Goal: Task Accomplishment & Management: Manage account settings

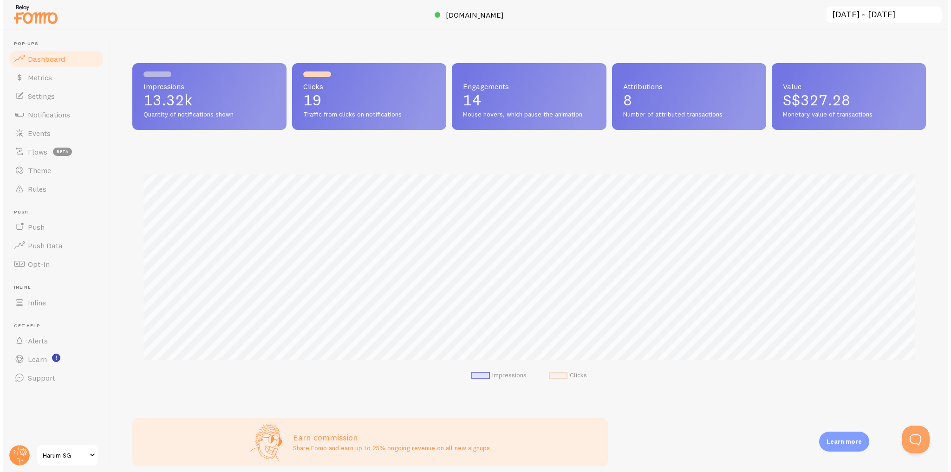
scroll to position [244, 793]
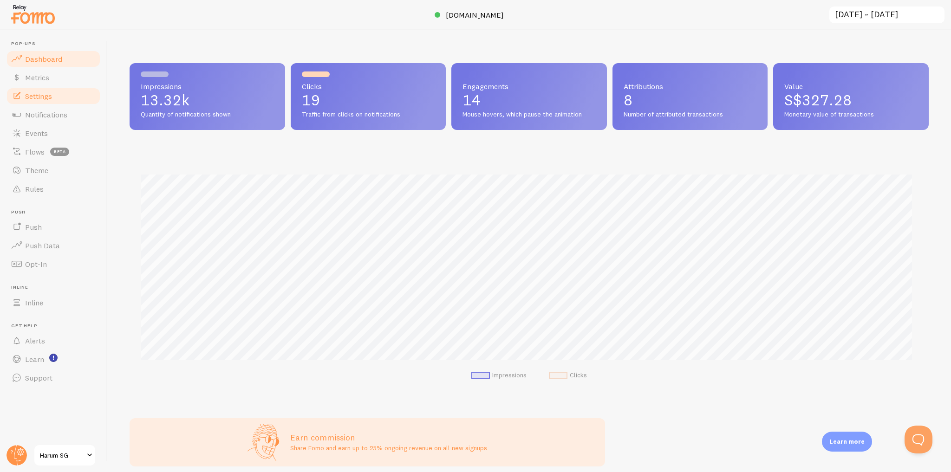
click at [61, 97] on link "Settings" at bounding box center [54, 96] width 96 height 19
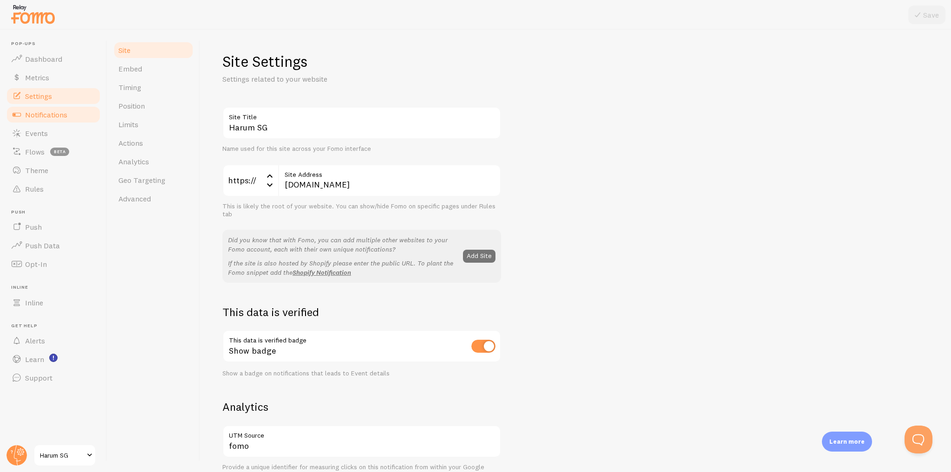
click at [59, 116] on span "Notifications" at bounding box center [46, 114] width 42 height 9
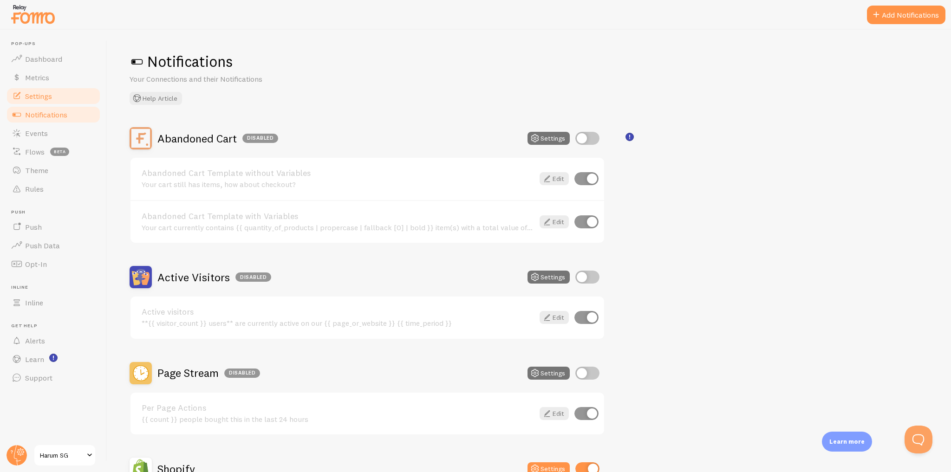
click at [64, 99] on link "Settings" at bounding box center [54, 96] width 96 height 19
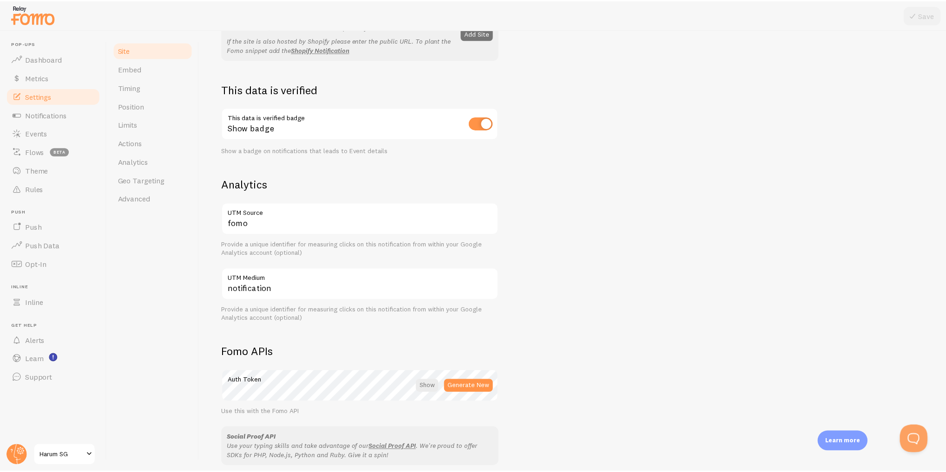
scroll to position [372, 0]
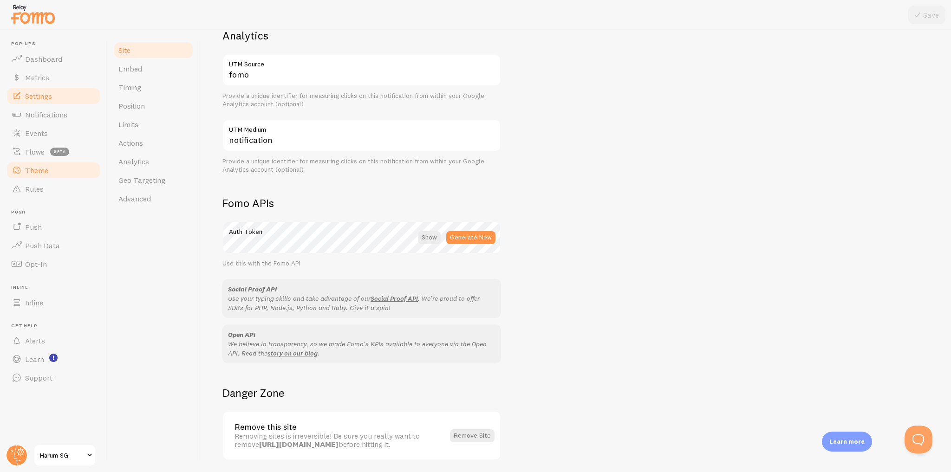
click at [74, 175] on link "Theme" at bounding box center [54, 170] width 96 height 19
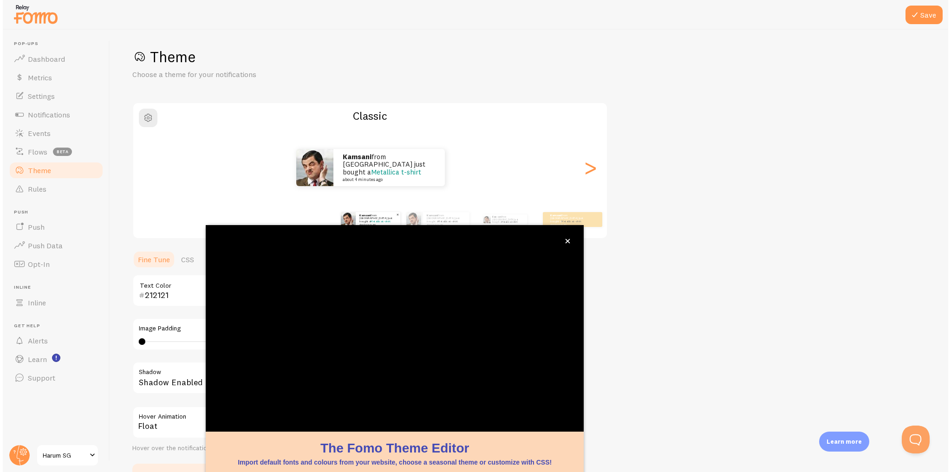
scroll to position [13, 0]
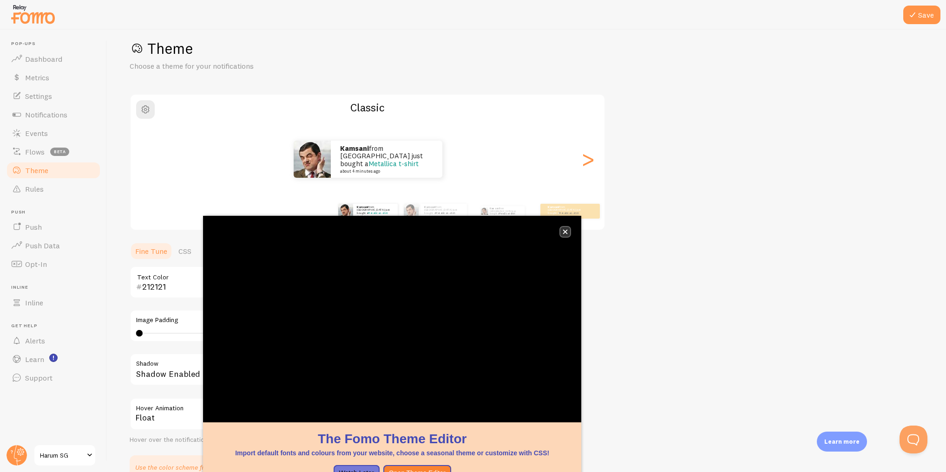
click at [564, 232] on icon "close," at bounding box center [565, 231] width 5 height 5
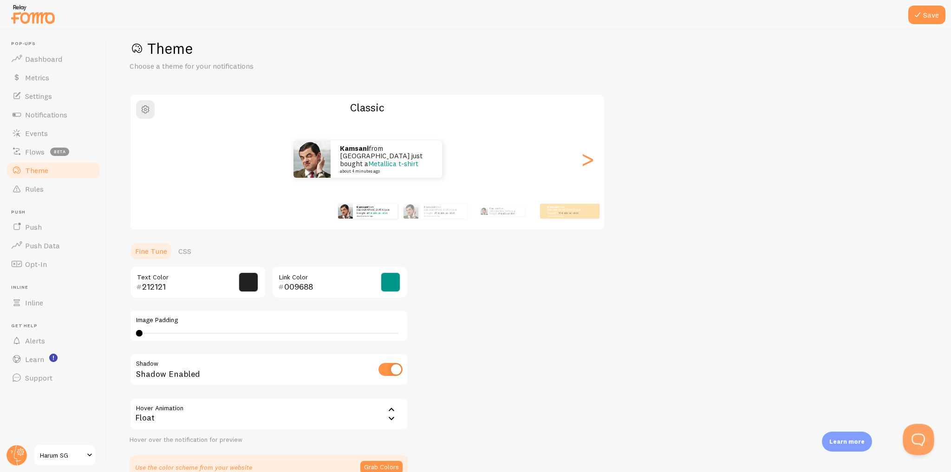
click at [910, 439] on button "Open Beacon popover" at bounding box center [917, 438] width 28 height 28
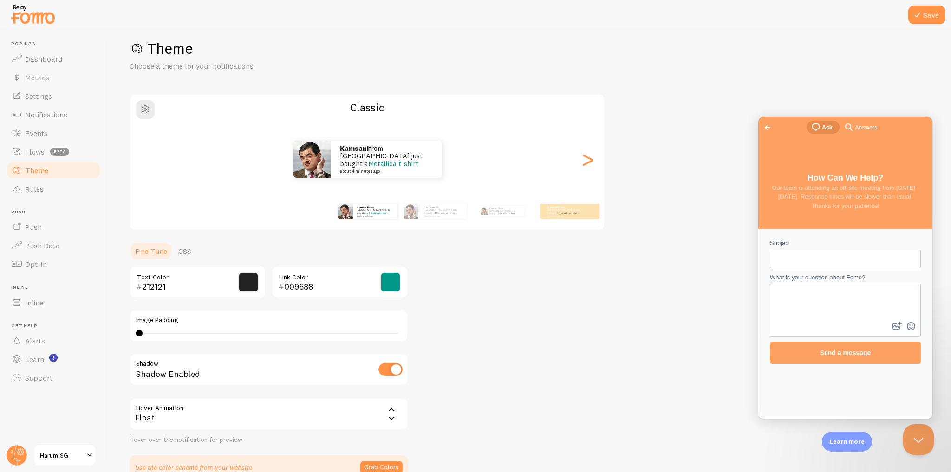
scroll to position [0, 0]
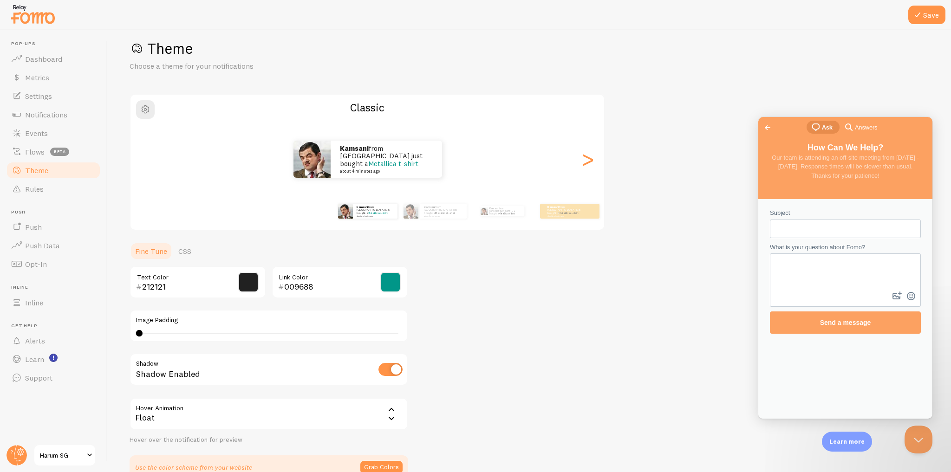
click at [857, 126] on span "Answers" at bounding box center [866, 127] width 22 height 9
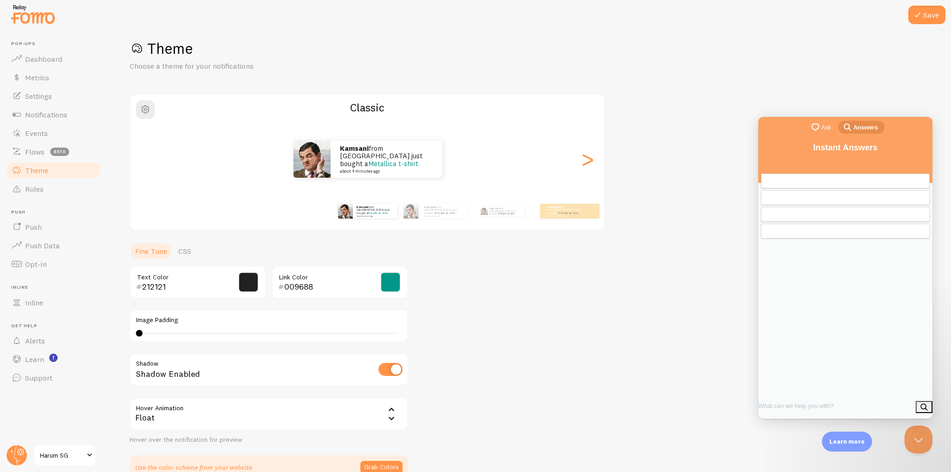
click at [819, 128] on span "chat-square" at bounding box center [815, 127] width 11 height 11
click at [849, 233] on div "Previous Conversations" at bounding box center [846, 229] width 160 height 8
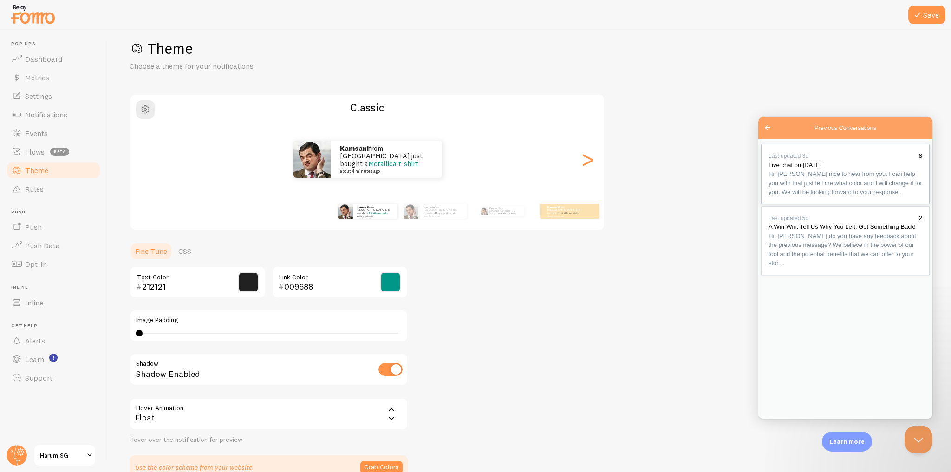
click at [874, 192] on span "Hi, [PERSON_NAME] nice to hear from you. I can help you with that just tell me …" at bounding box center [846, 182] width 154 height 25
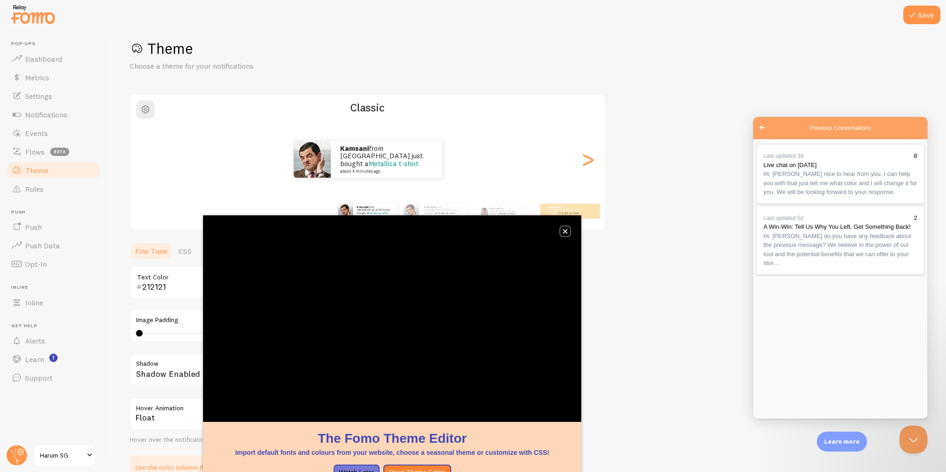
click at [567, 228] on button "close," at bounding box center [565, 232] width 10 height 10
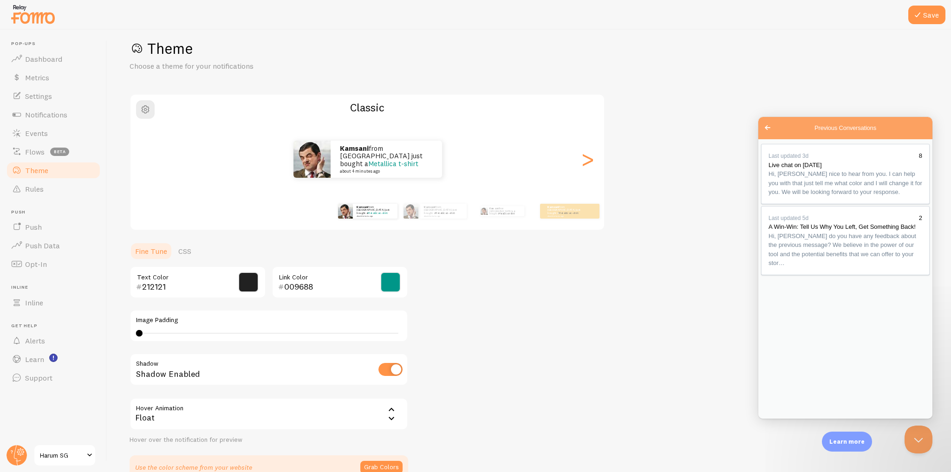
type textarea "this color #FFF7E6"
click at [672, 265] on div "Theme Choose a theme for your notifications Classic Kamsani from [GEOGRAPHIC_DA…" at bounding box center [530, 259] width 800 height 441
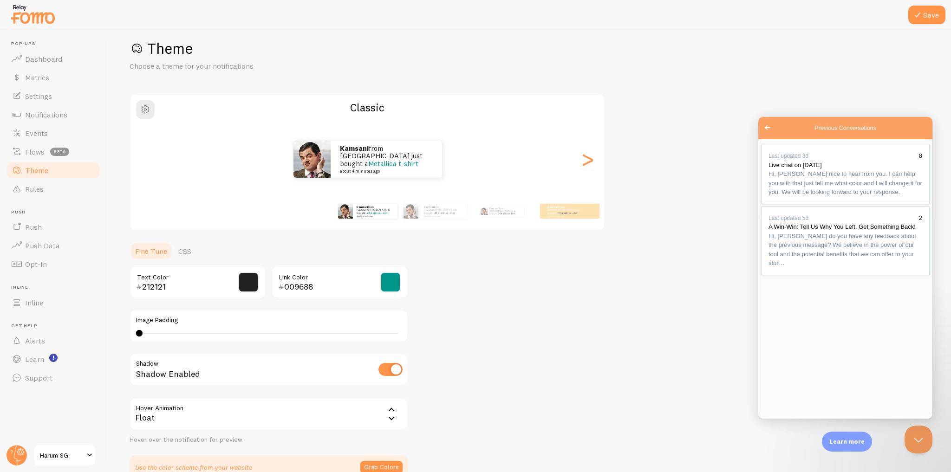
click at [778, 424] on button "Close" at bounding box center [769, 430] width 17 height 12
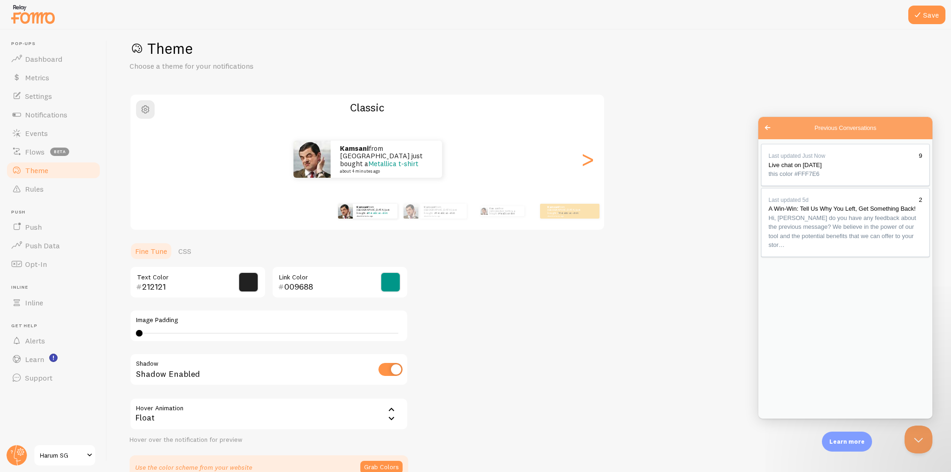
click at [771, 130] on span "Go back" at bounding box center [767, 127] width 11 height 11
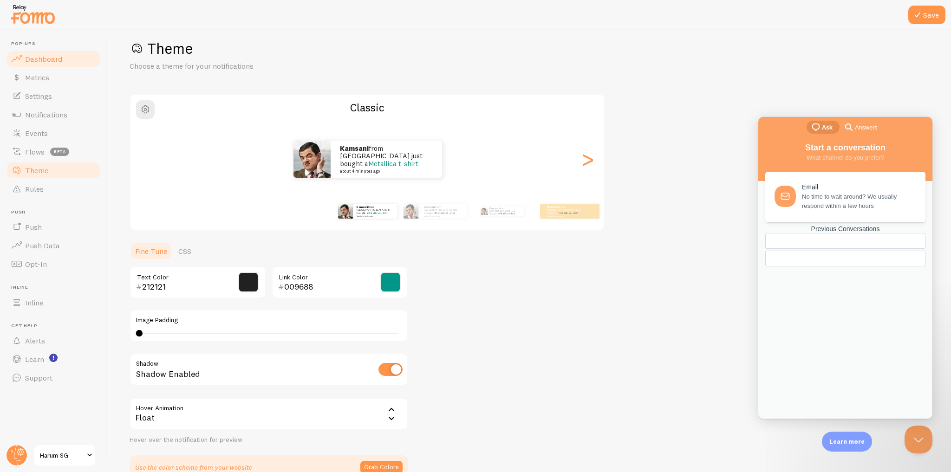
click at [83, 58] on link "Dashboard" at bounding box center [54, 59] width 96 height 19
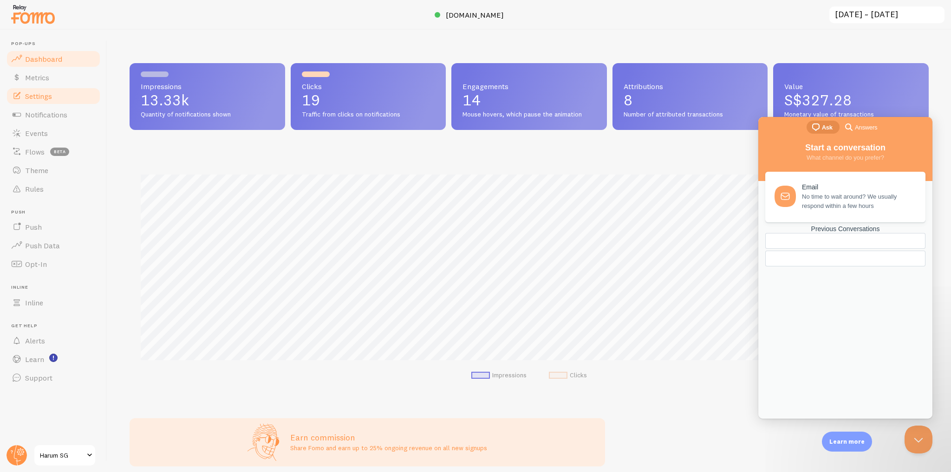
scroll to position [244, 793]
click at [80, 97] on link "Settings" at bounding box center [54, 96] width 96 height 19
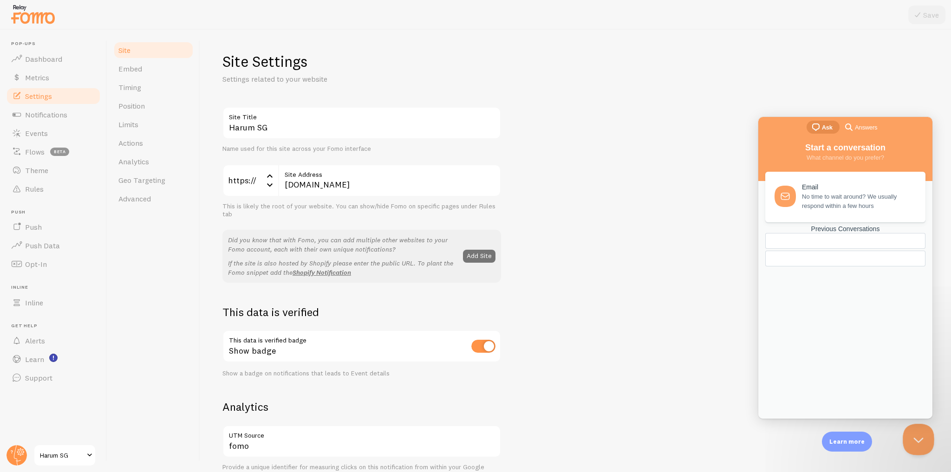
click at [912, 437] on button "Close Beacon popover" at bounding box center [917, 438] width 28 height 28
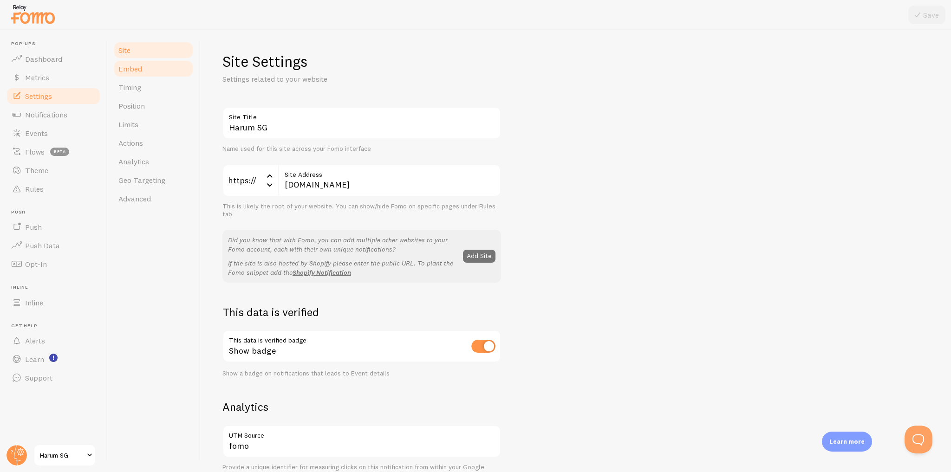
click at [134, 65] on span "Embed" at bounding box center [130, 68] width 24 height 9
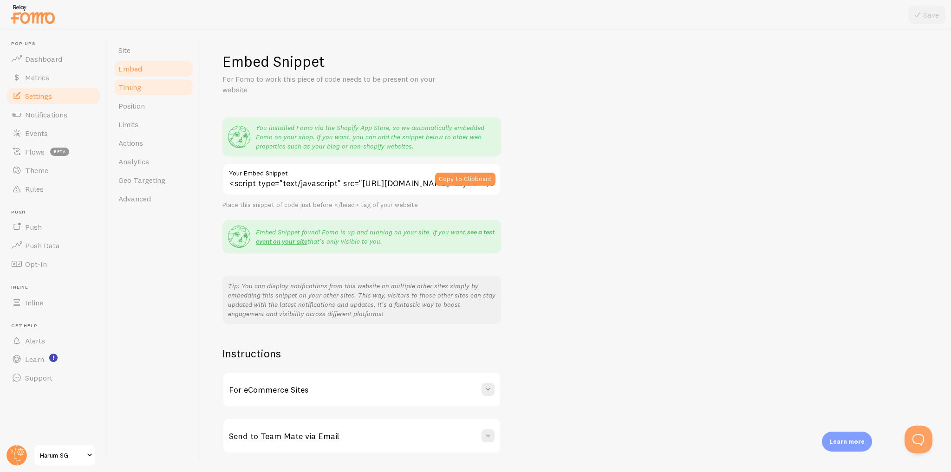
click at [144, 85] on link "Timing" at bounding box center [153, 87] width 81 height 19
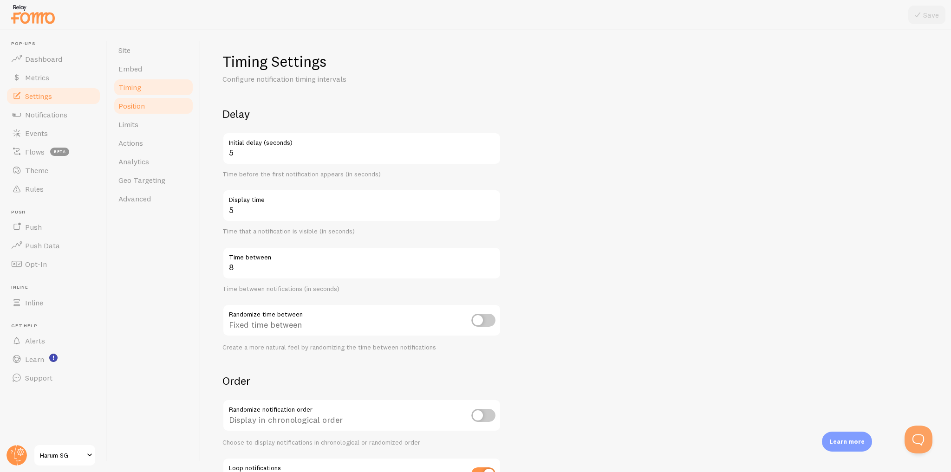
click at [144, 102] on span "Position" at bounding box center [131, 105] width 26 height 9
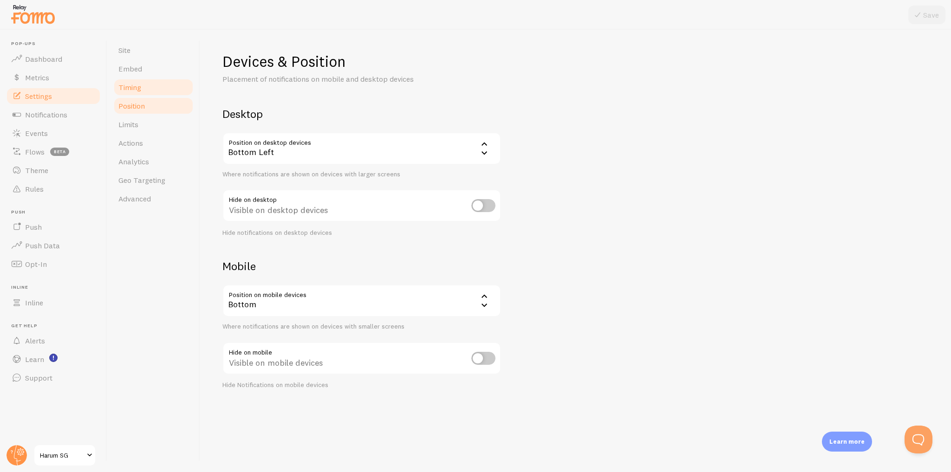
click at [157, 93] on link "Timing" at bounding box center [153, 87] width 81 height 19
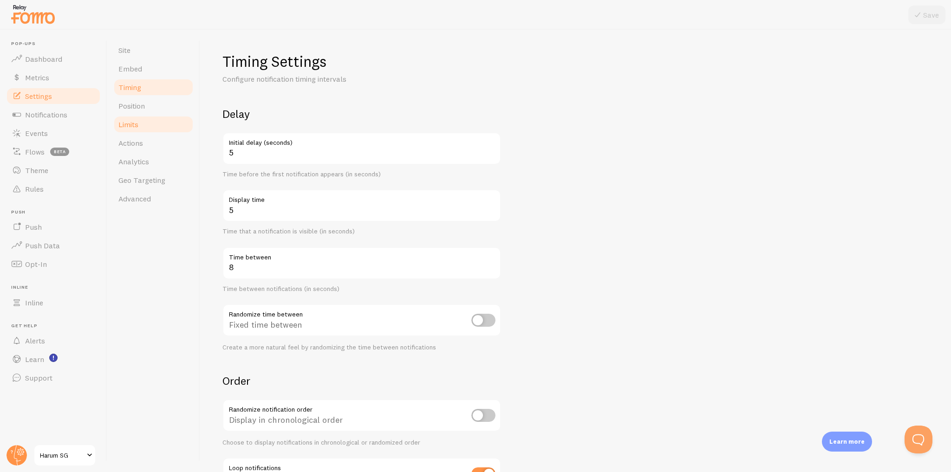
click at [175, 126] on link "Limits" at bounding box center [153, 124] width 81 height 19
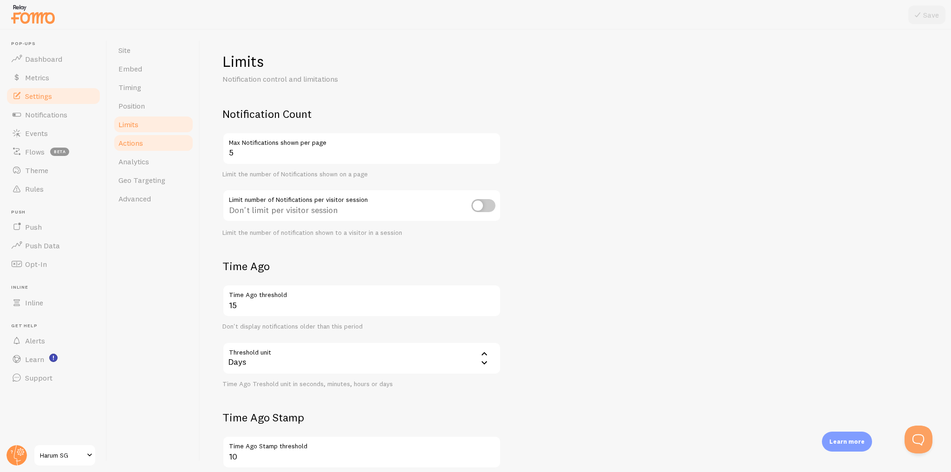
click at [174, 145] on link "Actions" at bounding box center [153, 143] width 81 height 19
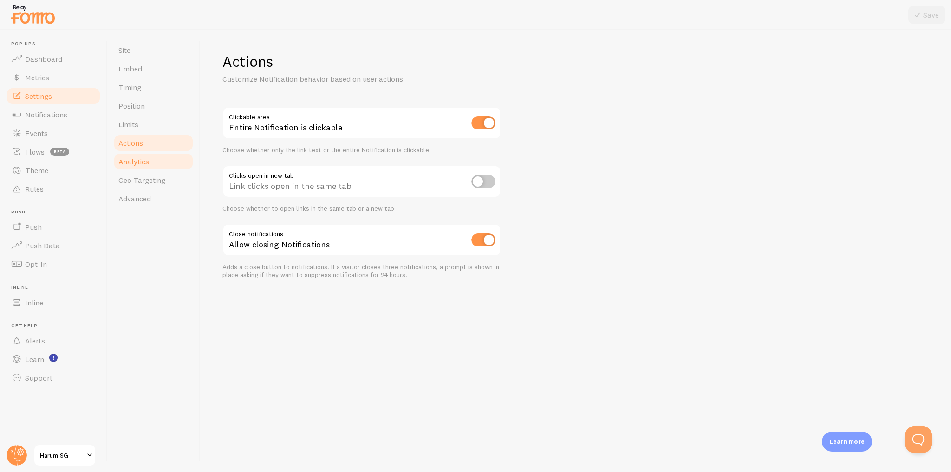
click at [172, 157] on link "Analytics" at bounding box center [153, 161] width 81 height 19
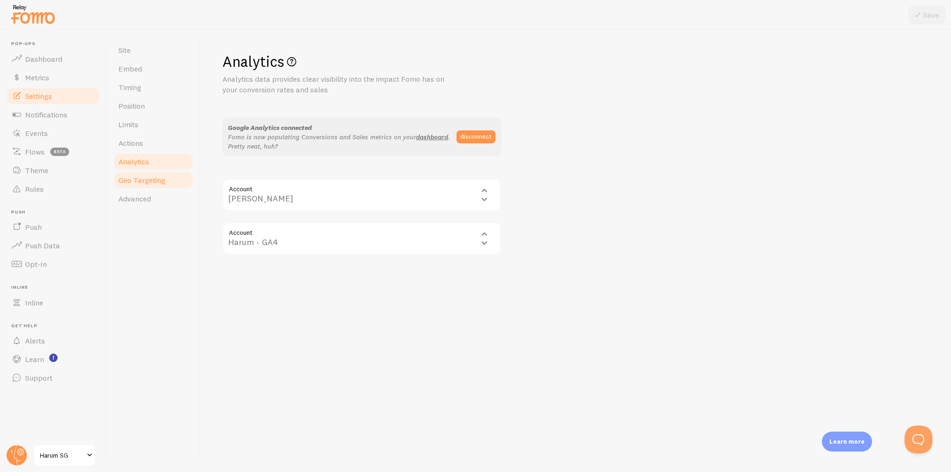
click at [172, 178] on link "Geo Targeting" at bounding box center [153, 180] width 81 height 19
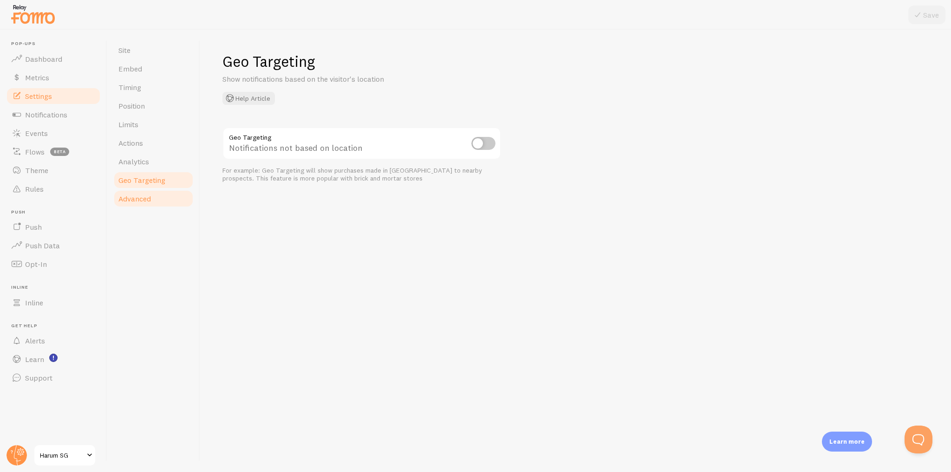
click at [163, 197] on link "Advanced" at bounding box center [153, 199] width 81 height 19
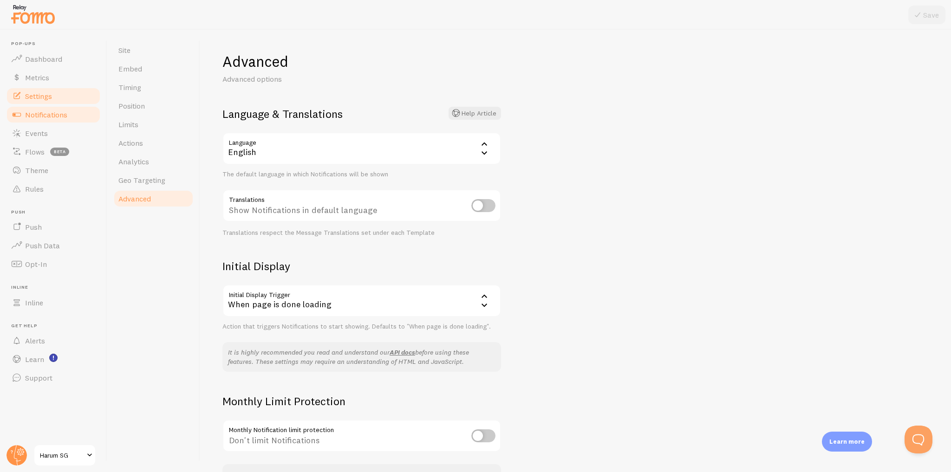
click at [54, 117] on span "Notifications" at bounding box center [46, 114] width 42 height 9
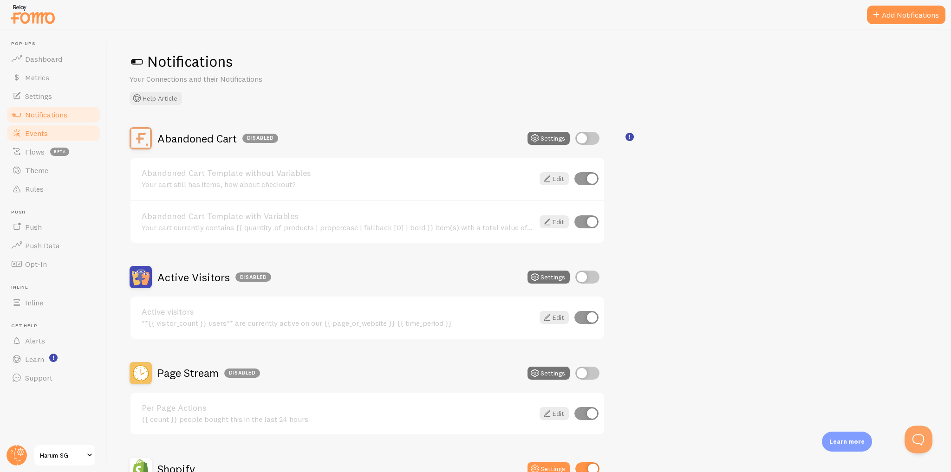
click at [47, 134] on span "Events" at bounding box center [36, 133] width 23 height 9
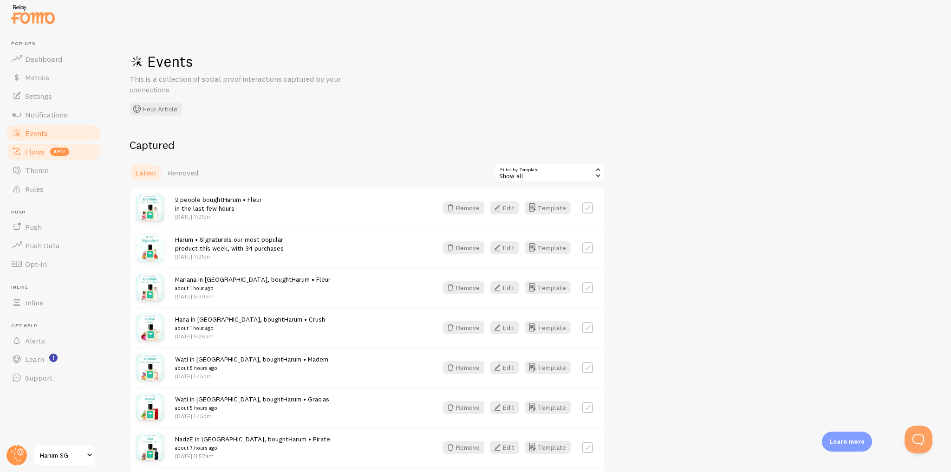
click at [82, 154] on link "Flows beta" at bounding box center [54, 152] width 96 height 19
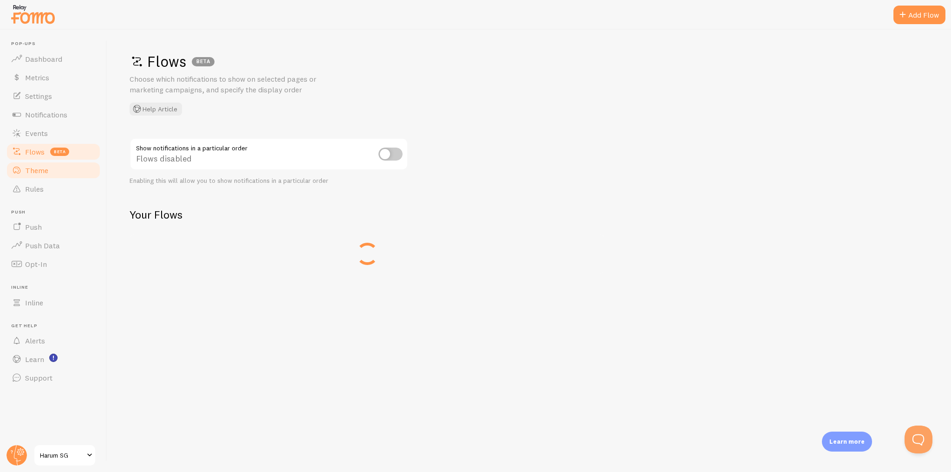
click at [75, 170] on link "Theme" at bounding box center [54, 170] width 96 height 19
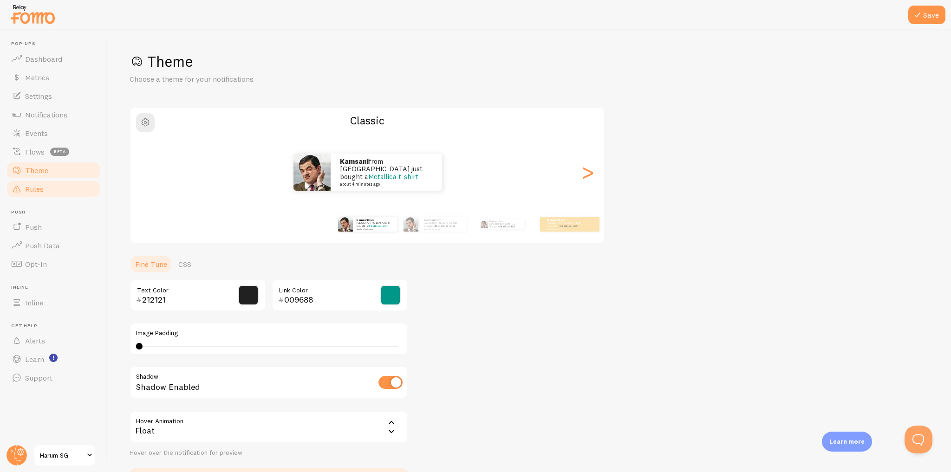
click at [76, 194] on link "Rules" at bounding box center [54, 189] width 96 height 19
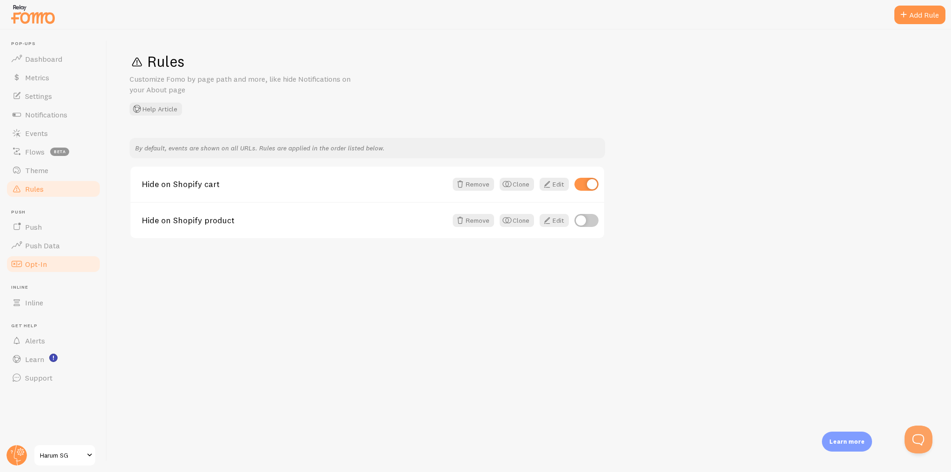
click at [59, 266] on link "Opt-In" at bounding box center [54, 264] width 96 height 19
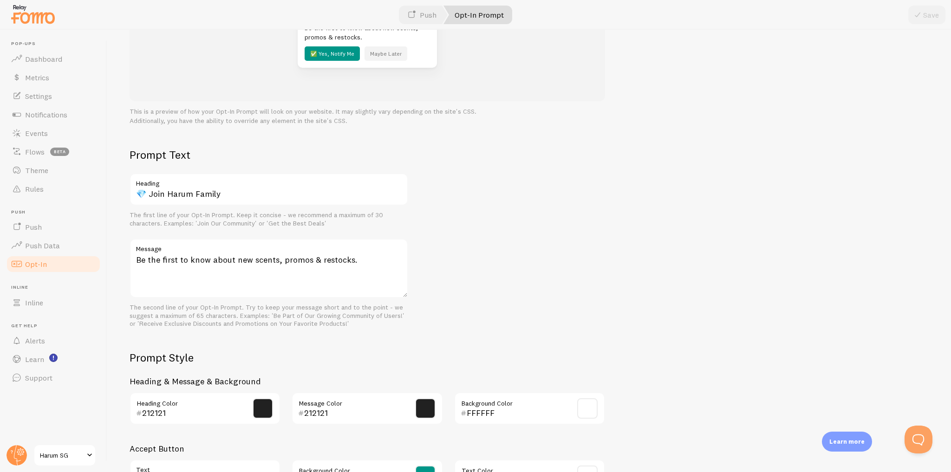
scroll to position [288, 0]
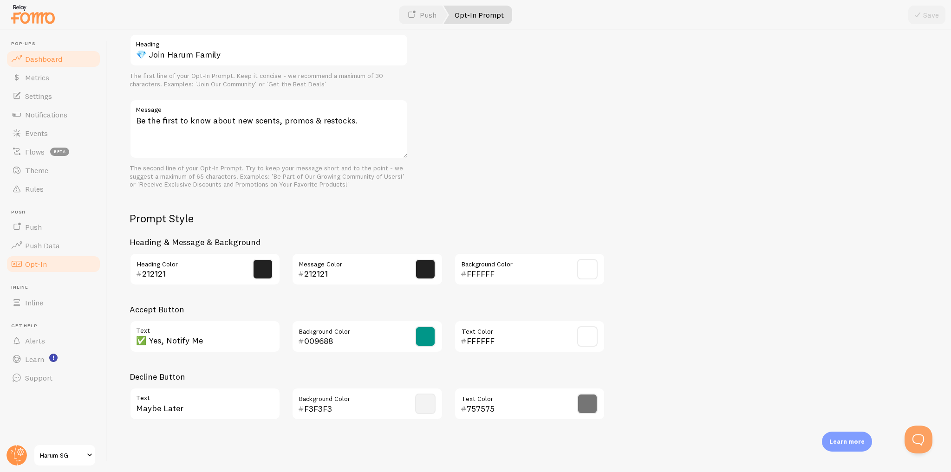
click at [78, 55] on link "Dashboard" at bounding box center [54, 59] width 96 height 19
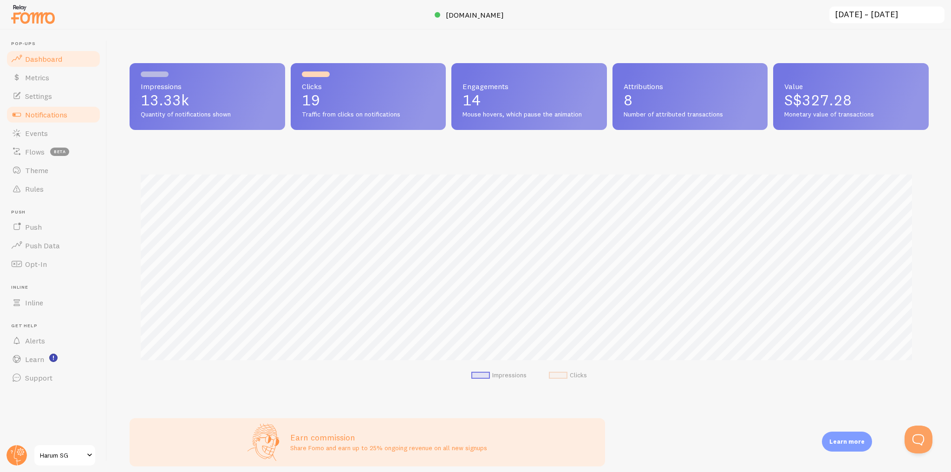
scroll to position [244, 793]
click at [80, 78] on link "Metrics" at bounding box center [54, 77] width 96 height 19
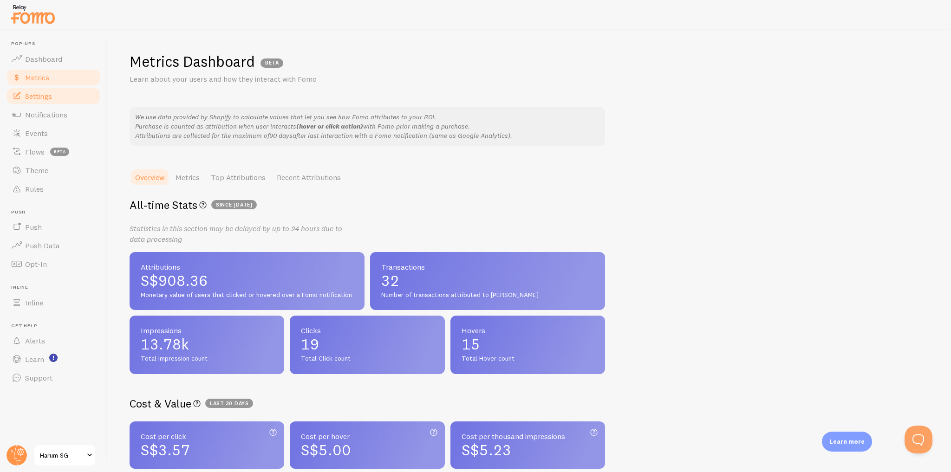
click at [76, 98] on link "Settings" at bounding box center [54, 96] width 96 height 19
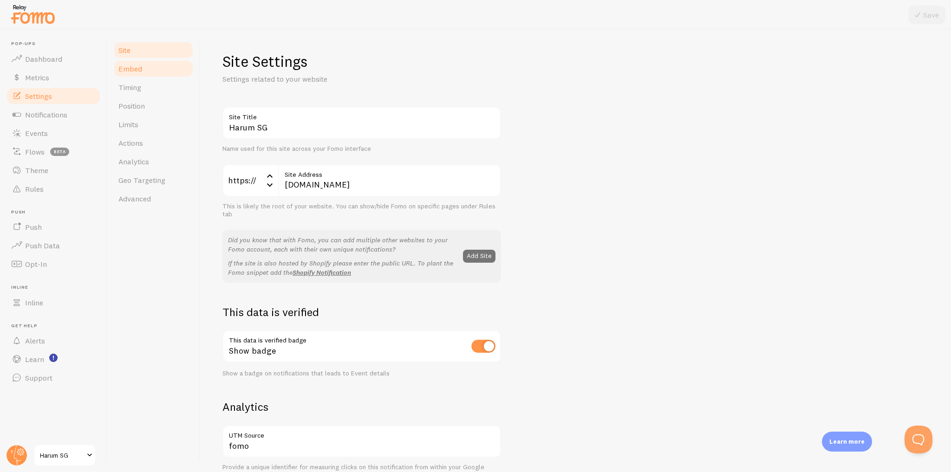
click at [158, 73] on link "Embed" at bounding box center [153, 68] width 81 height 19
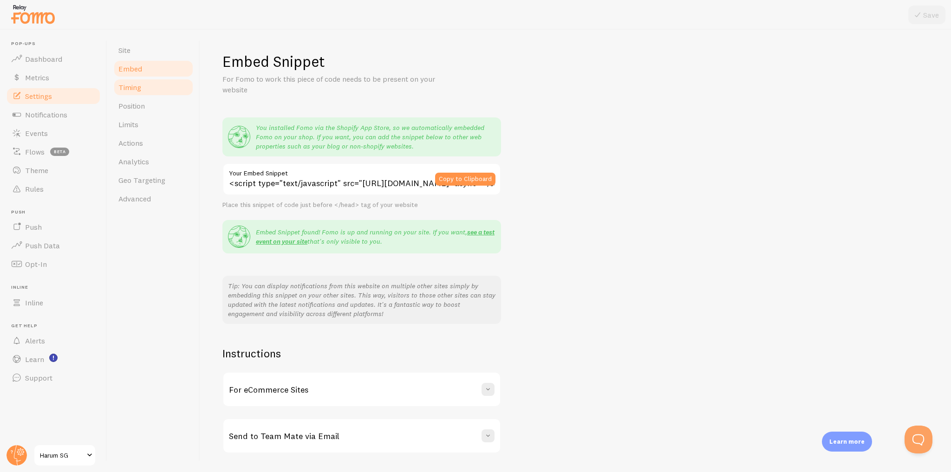
click at [158, 89] on link "Timing" at bounding box center [153, 87] width 81 height 19
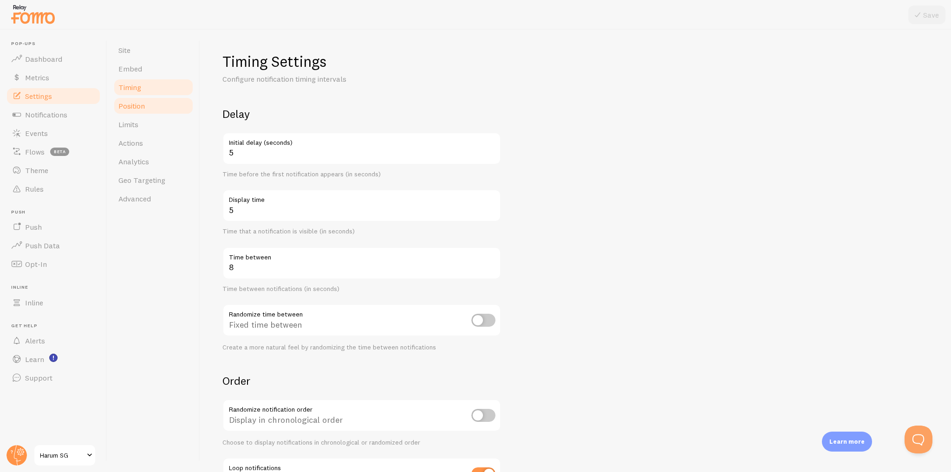
click at [154, 110] on link "Position" at bounding box center [153, 106] width 81 height 19
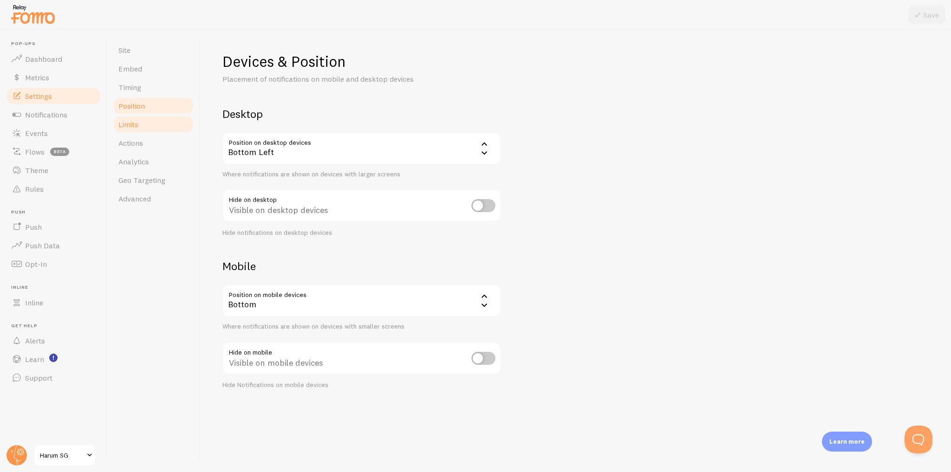
click at [154, 129] on link "Limits" at bounding box center [153, 124] width 81 height 19
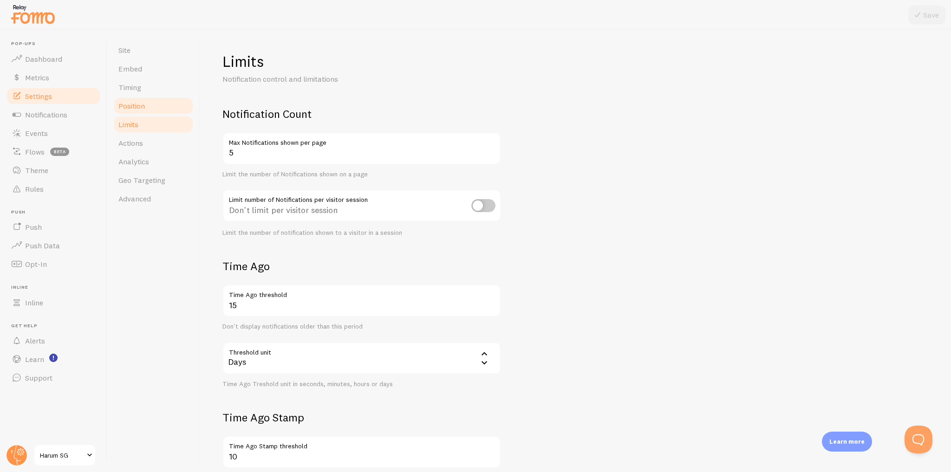
click at [171, 104] on link "Position" at bounding box center [153, 106] width 81 height 19
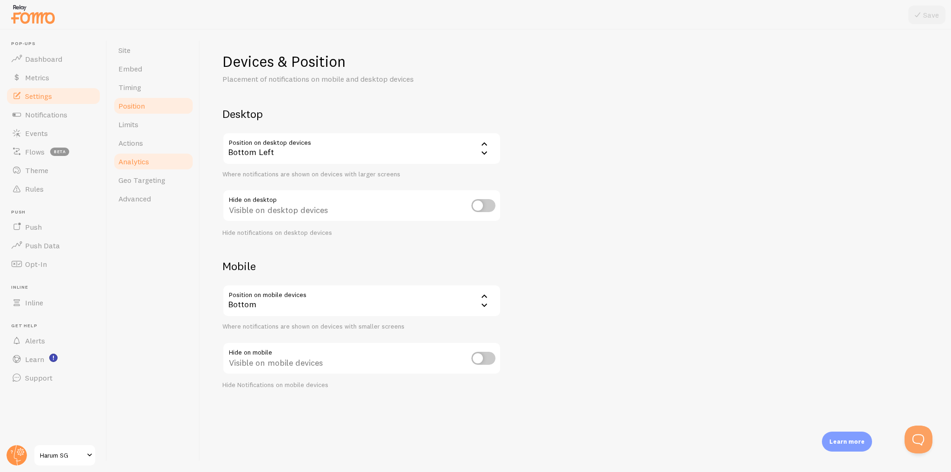
click at [154, 152] on link "Analytics" at bounding box center [153, 161] width 81 height 19
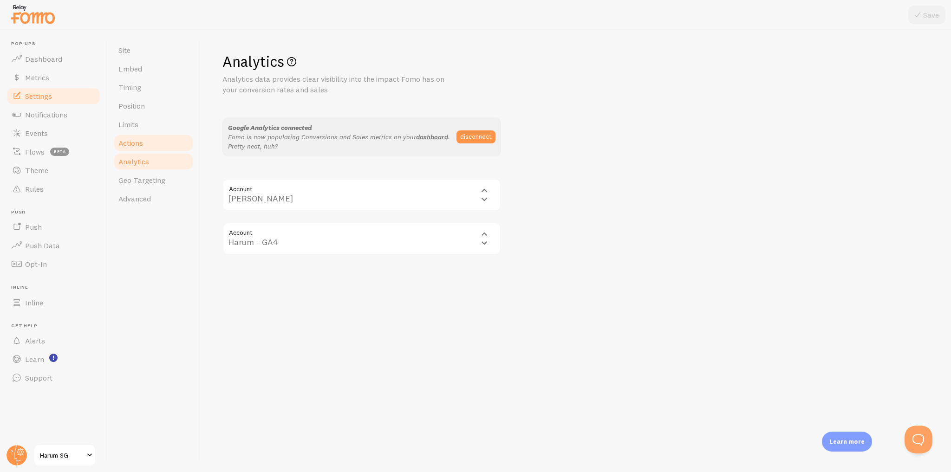
click at [158, 141] on link "Actions" at bounding box center [153, 143] width 81 height 19
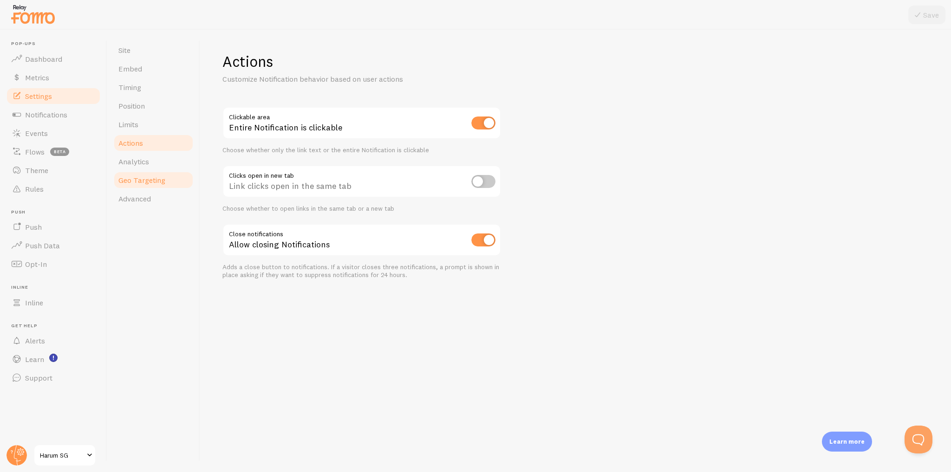
click at [159, 182] on span "Geo Targeting" at bounding box center [141, 180] width 47 height 9
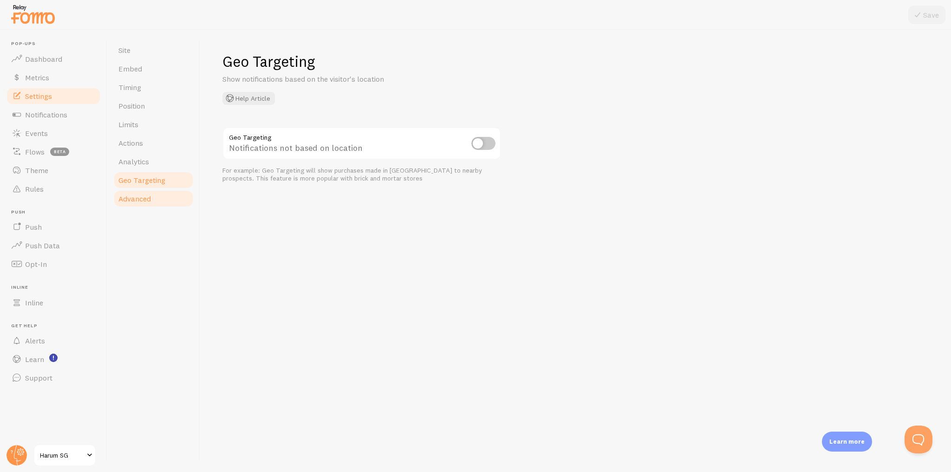
click at [159, 199] on link "Advanced" at bounding box center [153, 199] width 81 height 19
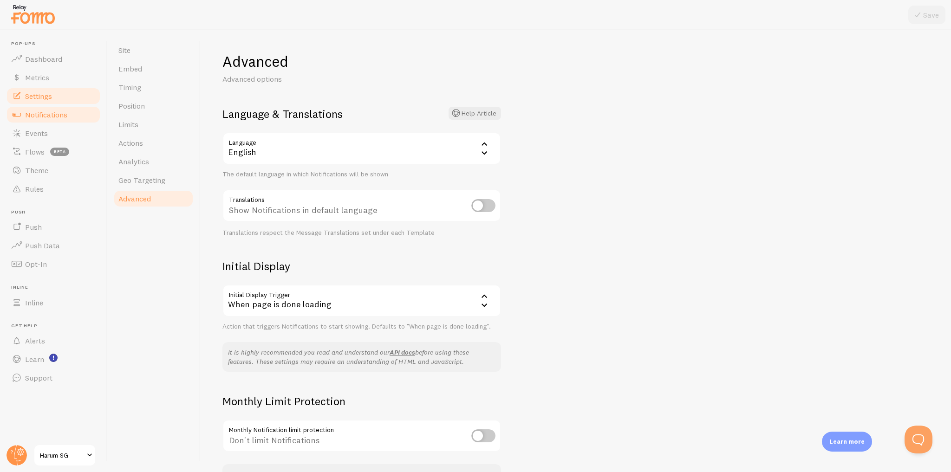
click at [67, 121] on link "Notifications" at bounding box center [54, 114] width 96 height 19
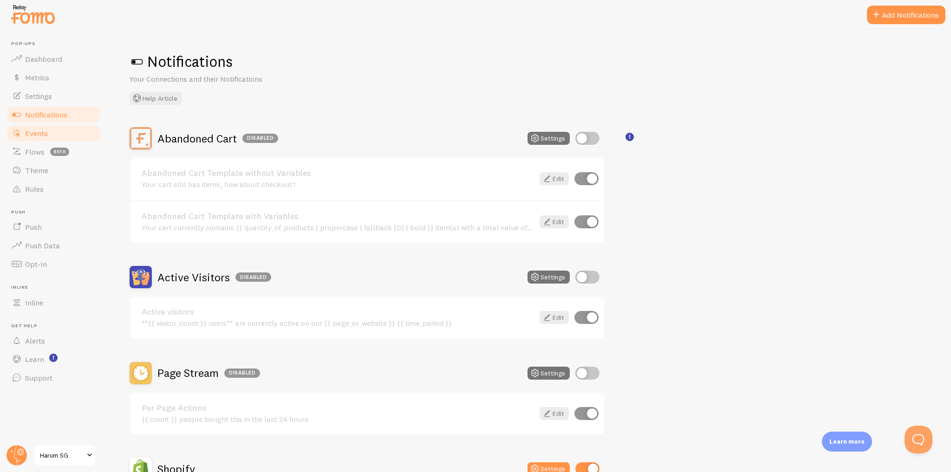
click at [62, 138] on link "Events" at bounding box center [54, 133] width 96 height 19
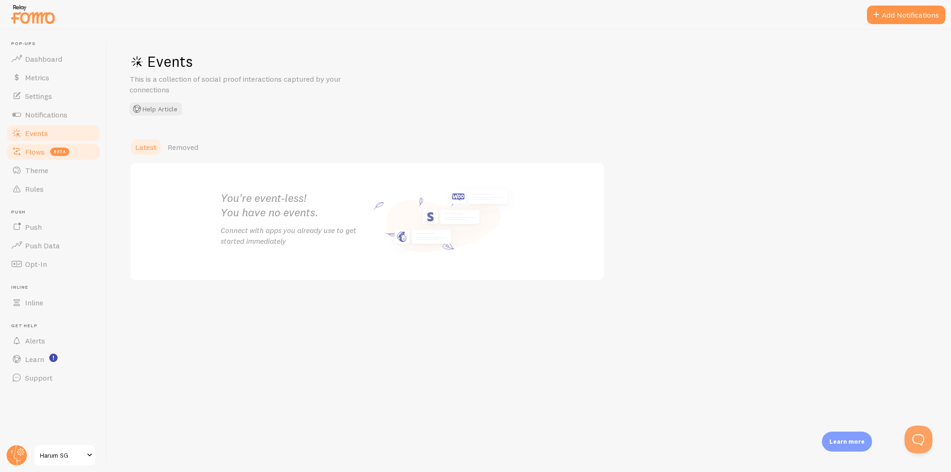
click at [48, 160] on ul "Pop-ups Dashboard Metrics Settings Notifications Events Flows beta Theme Rules …" at bounding box center [54, 214] width 96 height 347
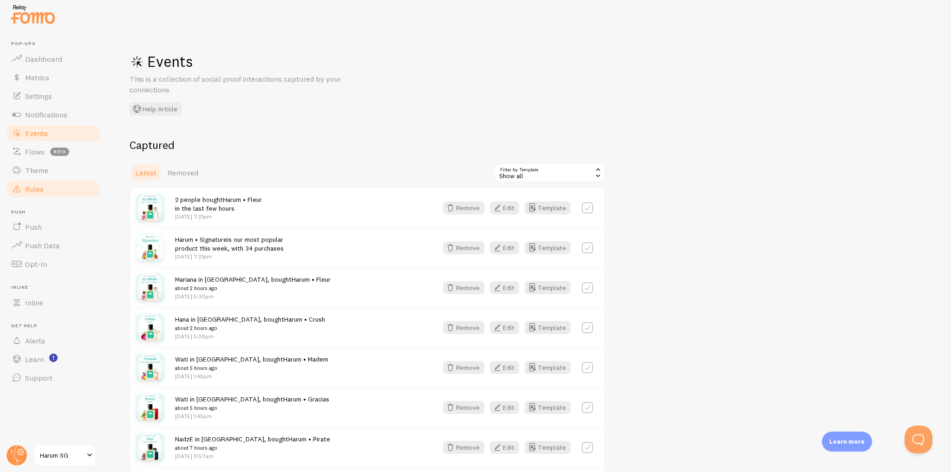
click at [60, 188] on link "Rules" at bounding box center [54, 189] width 96 height 19
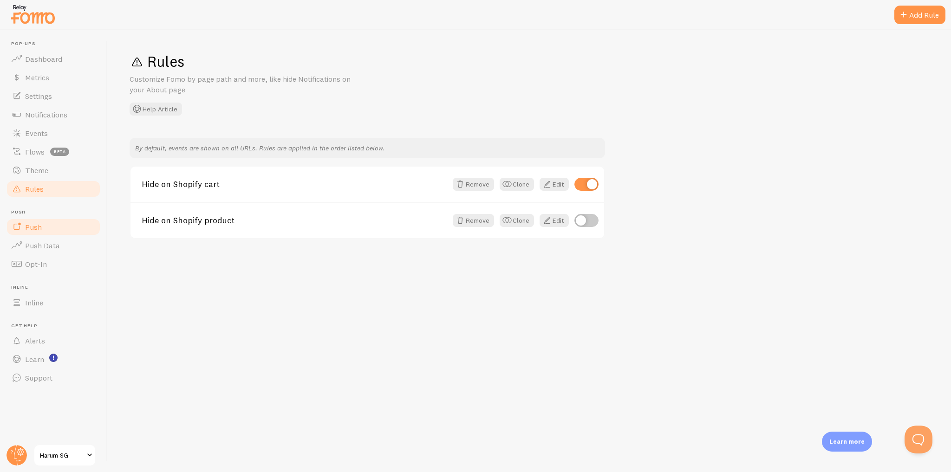
click at [58, 230] on link "Push" at bounding box center [54, 227] width 96 height 19
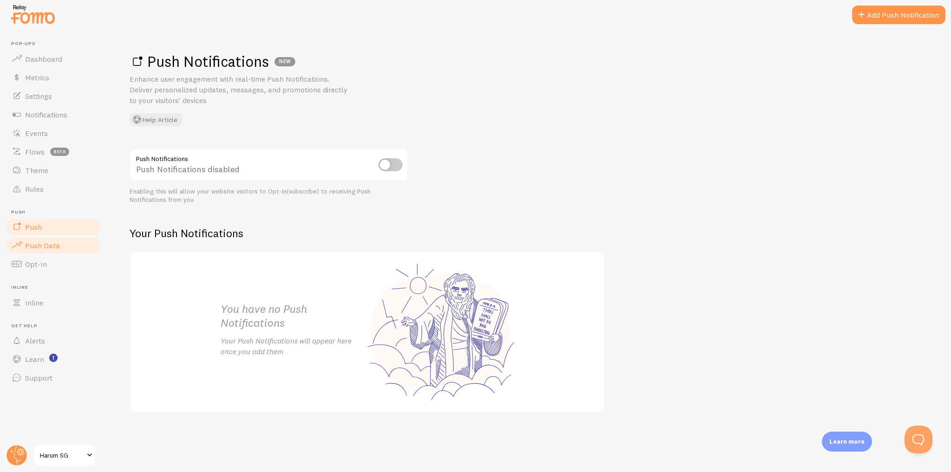
click at [74, 253] on link "Push Data" at bounding box center [54, 245] width 96 height 19
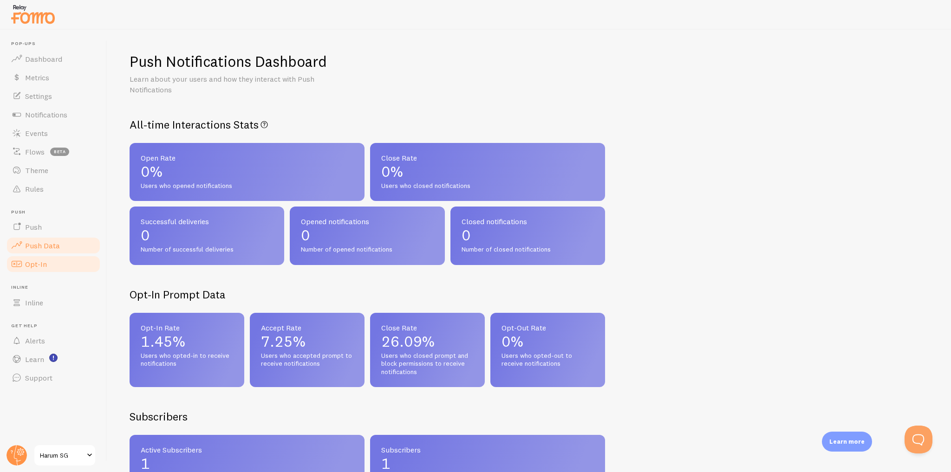
click at [72, 267] on link "Opt-In" at bounding box center [54, 264] width 96 height 19
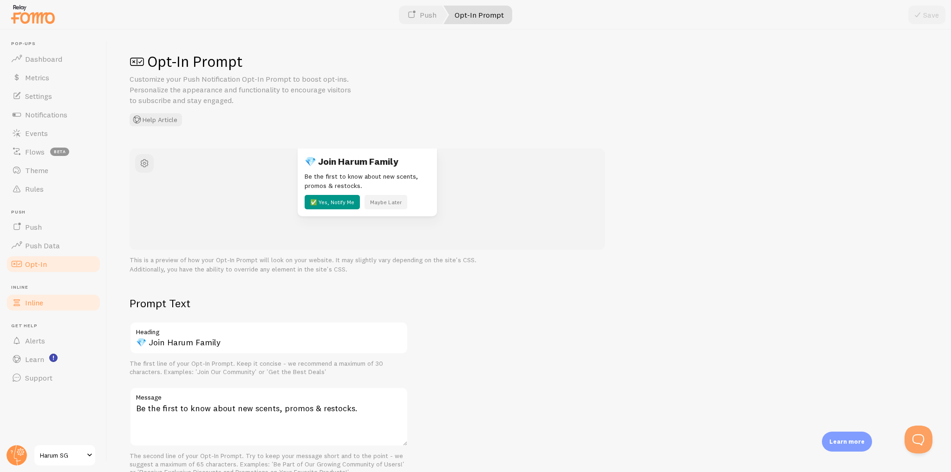
click at [71, 306] on link "Inline" at bounding box center [54, 303] width 96 height 19
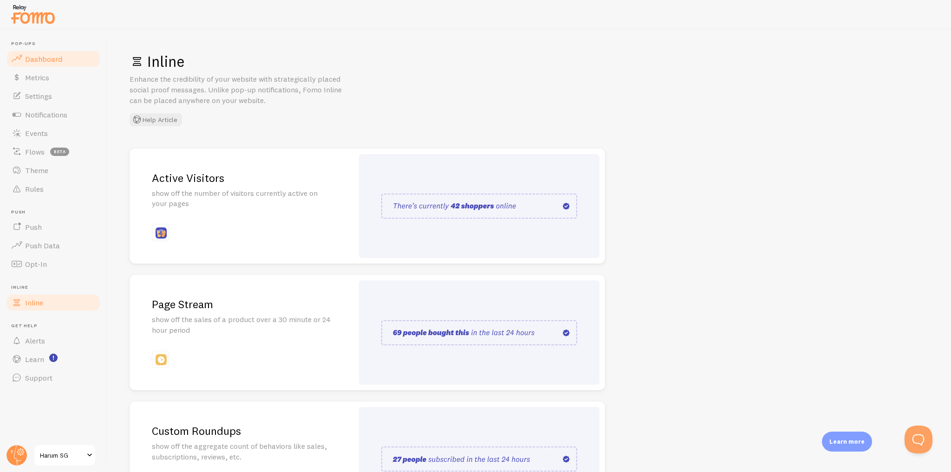
click at [93, 59] on link "Dashboard" at bounding box center [54, 59] width 96 height 19
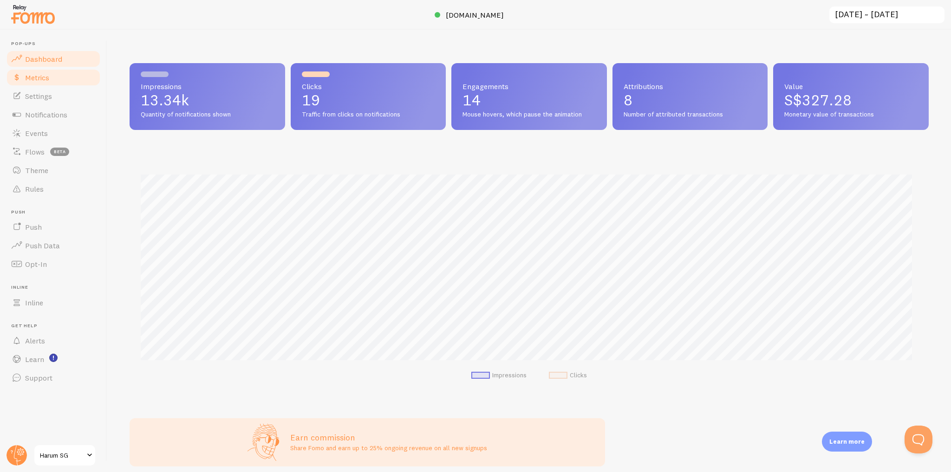
scroll to position [244, 793]
click at [89, 83] on link "Metrics" at bounding box center [54, 77] width 96 height 19
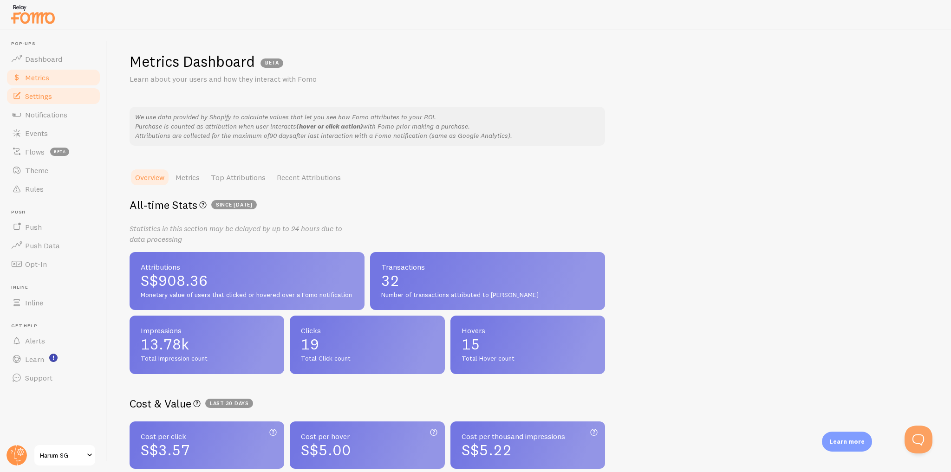
click at [84, 97] on link "Settings" at bounding box center [54, 96] width 96 height 19
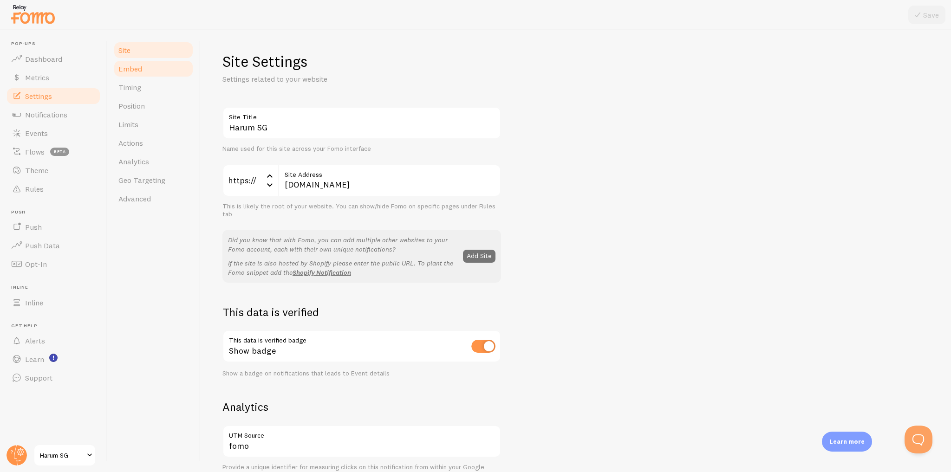
click at [162, 67] on link "Embed" at bounding box center [153, 68] width 81 height 19
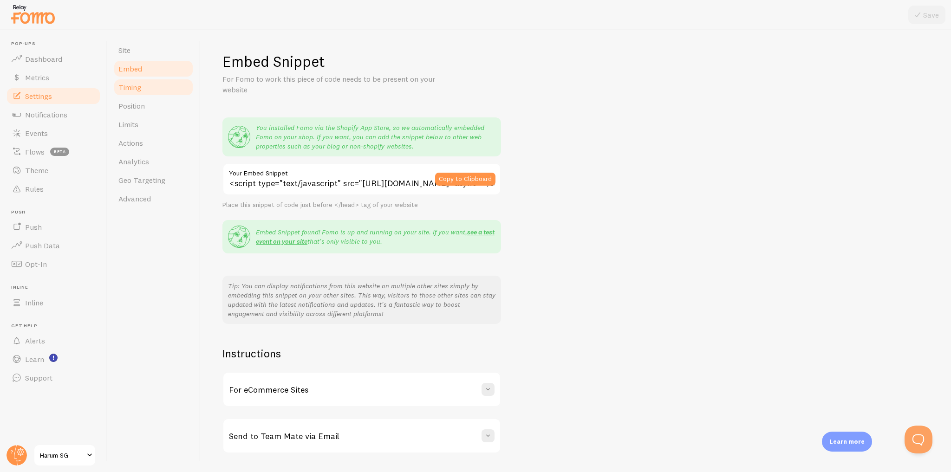
click at [157, 93] on link "Timing" at bounding box center [153, 87] width 81 height 19
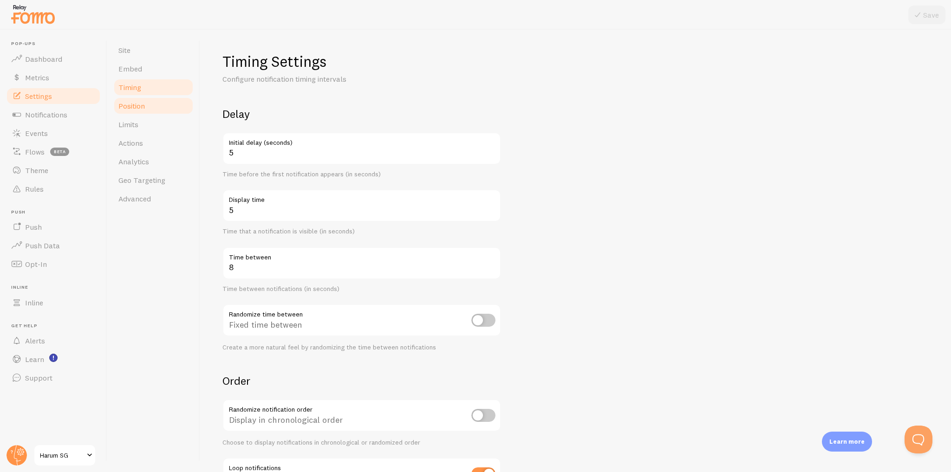
click at [175, 103] on link "Position" at bounding box center [153, 106] width 81 height 19
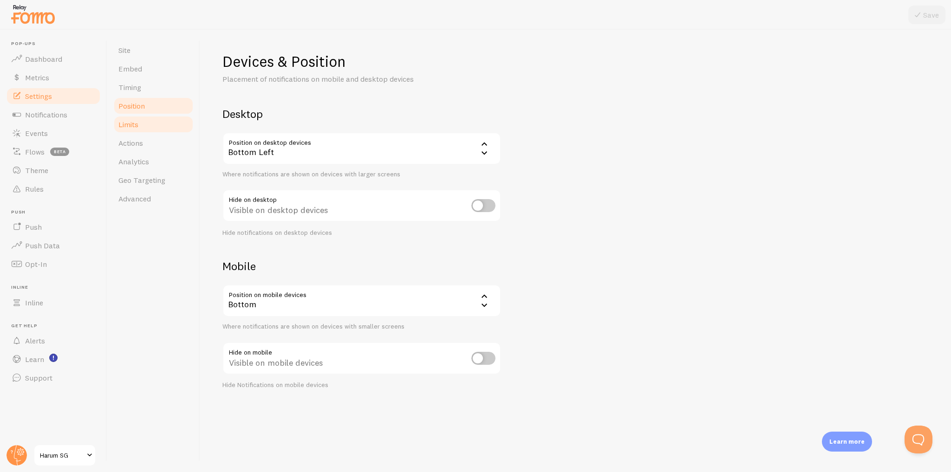
click at [172, 127] on link "Limits" at bounding box center [153, 124] width 81 height 19
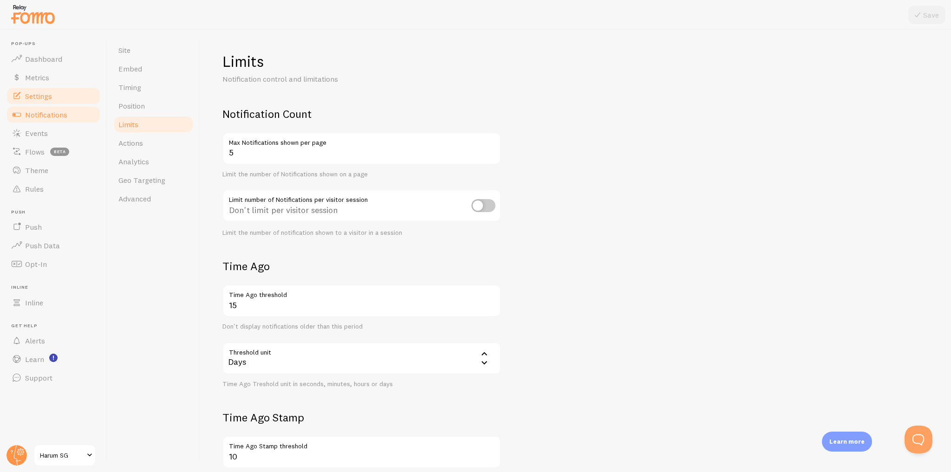
click at [67, 115] on link "Notifications" at bounding box center [54, 114] width 96 height 19
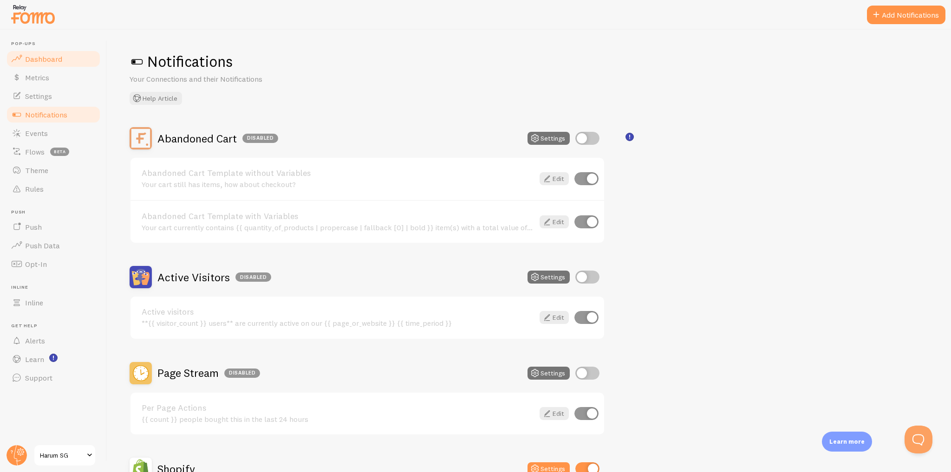
click at [72, 59] on link "Dashboard" at bounding box center [54, 59] width 96 height 19
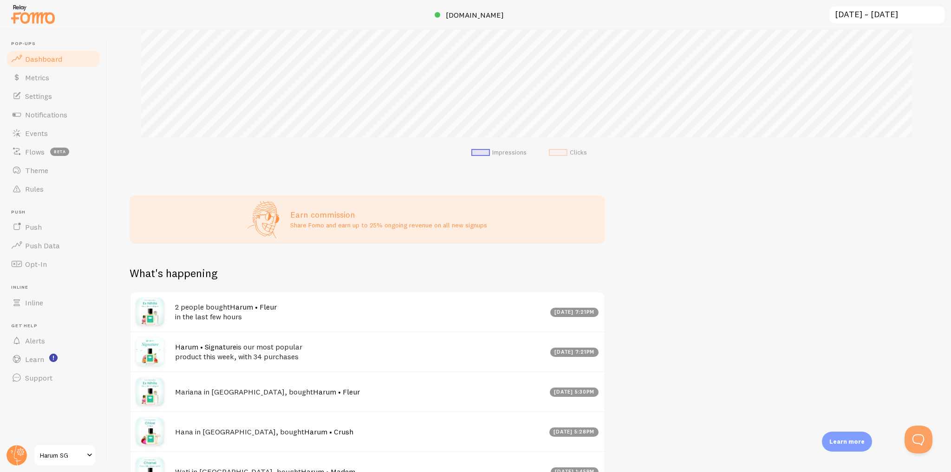
scroll to position [326, 0]
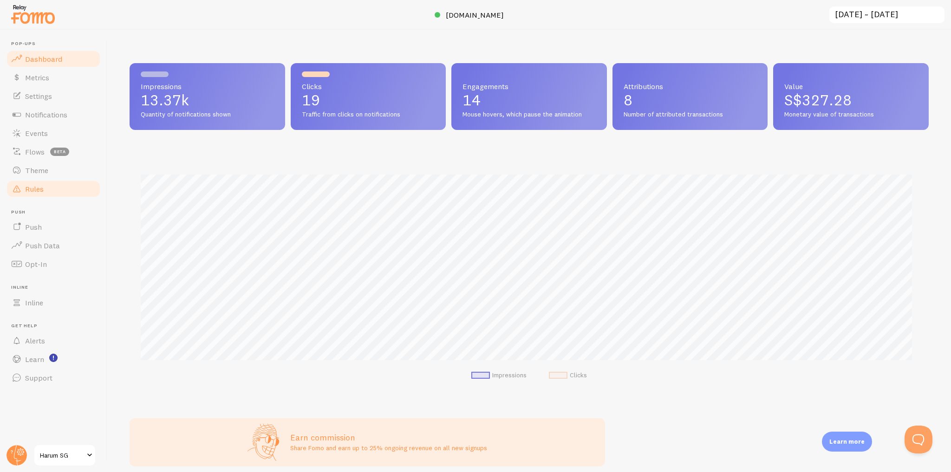
click at [57, 197] on link "Rules" at bounding box center [54, 189] width 96 height 19
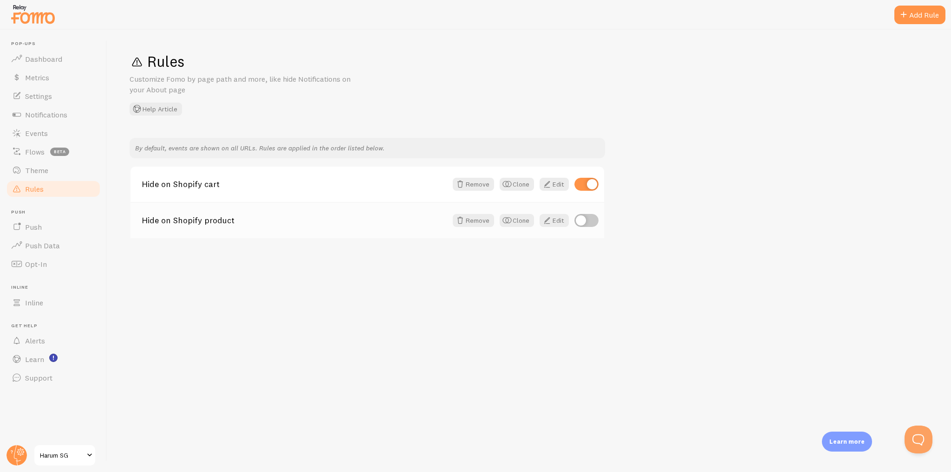
click at [582, 217] on input "checkbox" at bounding box center [587, 220] width 24 height 13
checkbox input "true"
click at [556, 219] on link "Edit" at bounding box center [554, 220] width 29 height 13
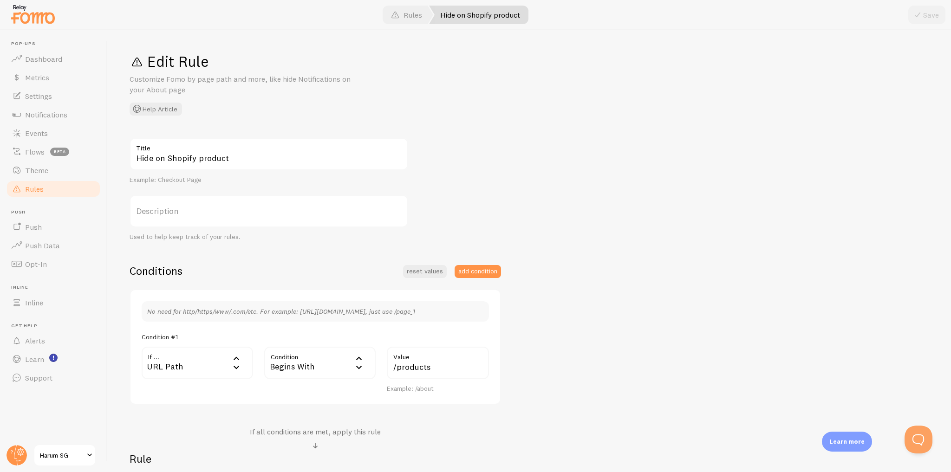
scroll to position [143, 0]
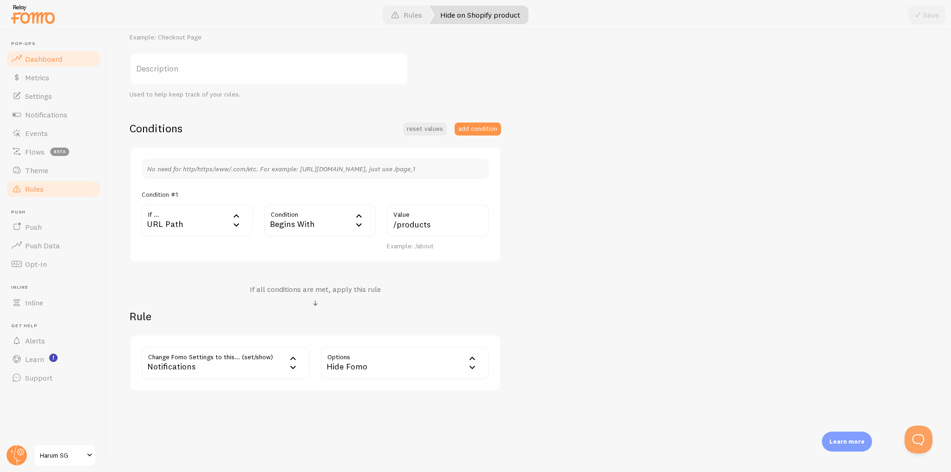
click at [93, 54] on link "Dashboard" at bounding box center [54, 59] width 96 height 19
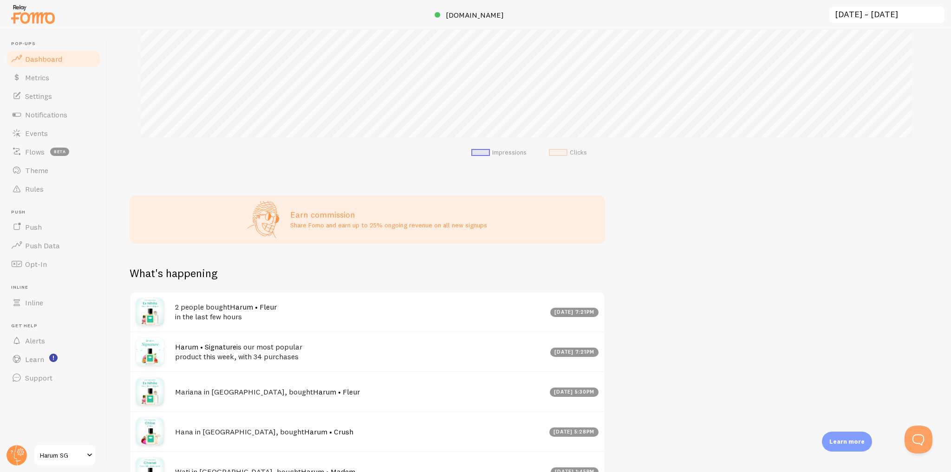
scroll to position [326, 0]
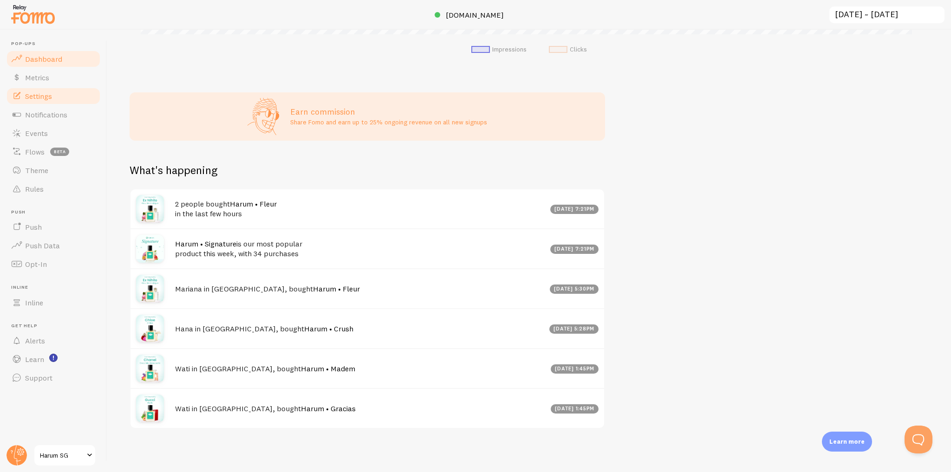
click at [75, 98] on link "Settings" at bounding box center [54, 96] width 96 height 19
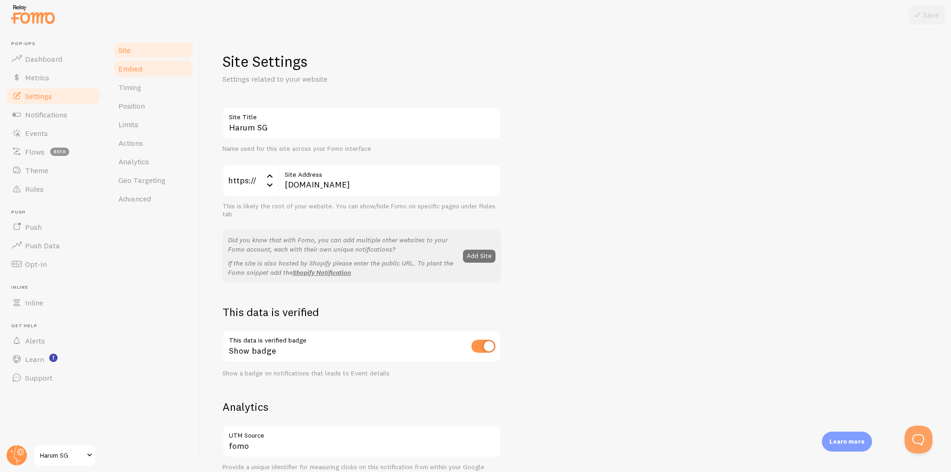
click at [178, 72] on link "Embed" at bounding box center [153, 68] width 81 height 19
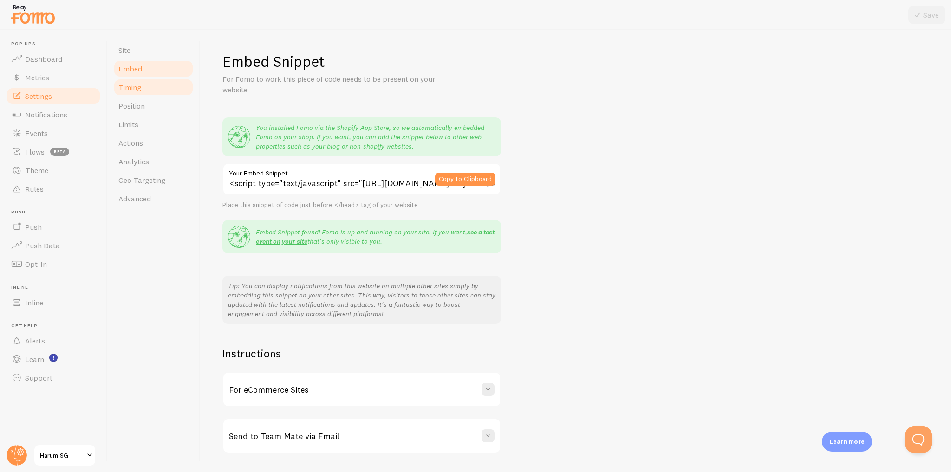
click at [172, 92] on link "Timing" at bounding box center [153, 87] width 81 height 19
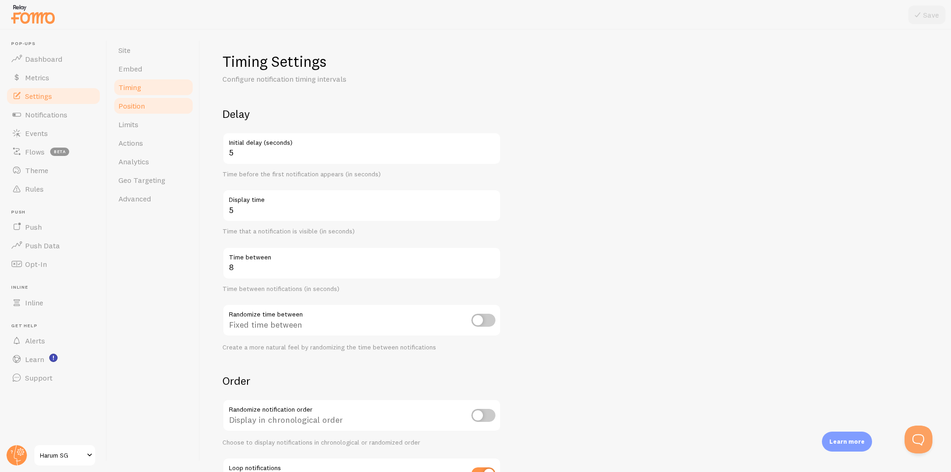
click at [160, 111] on link "Position" at bounding box center [153, 106] width 81 height 19
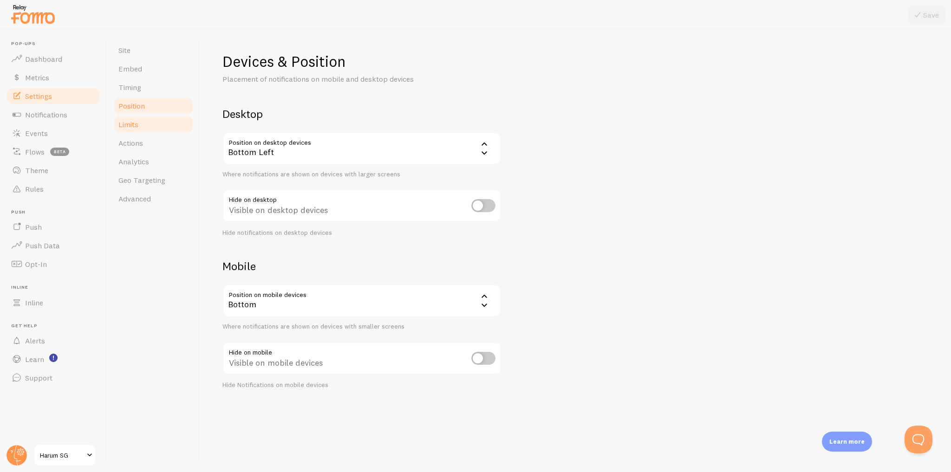
click at [160, 126] on link "Limits" at bounding box center [153, 124] width 81 height 19
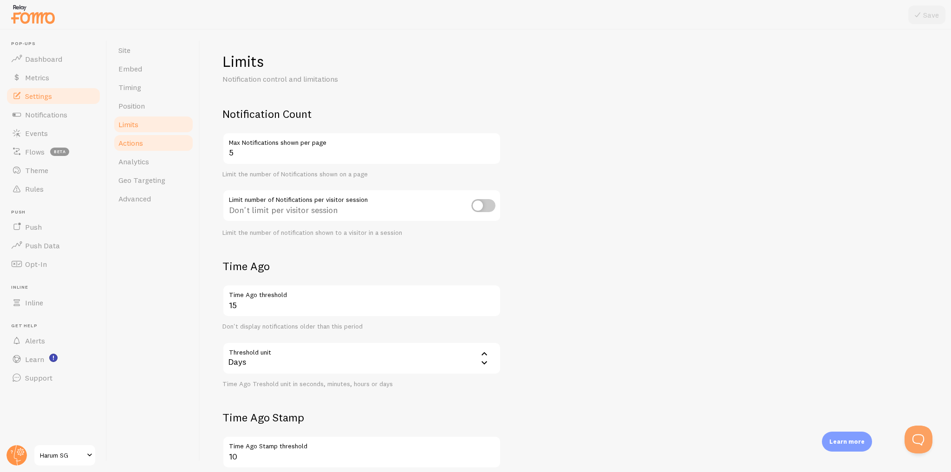
click at [160, 144] on link "Actions" at bounding box center [153, 143] width 81 height 19
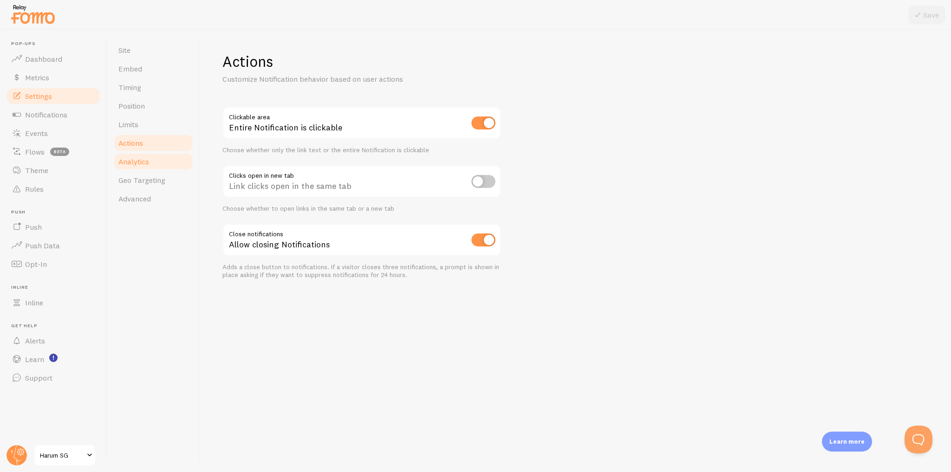
click at [152, 166] on link "Analytics" at bounding box center [153, 161] width 81 height 19
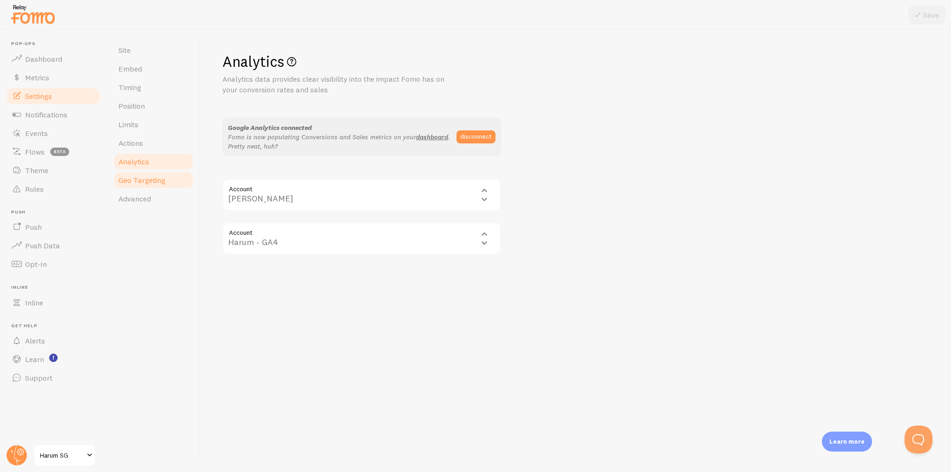
click at [157, 184] on span "Geo Targeting" at bounding box center [141, 180] width 47 height 9
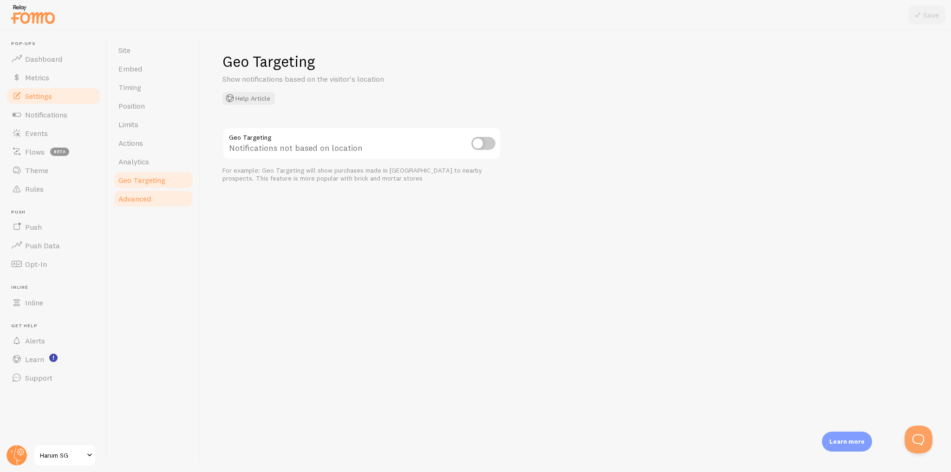
click at [155, 196] on link "Advanced" at bounding box center [153, 199] width 81 height 19
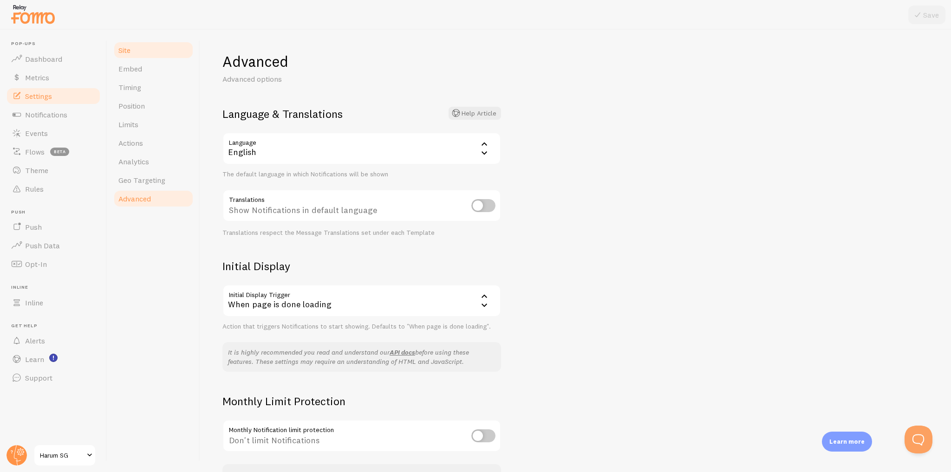
click at [171, 56] on link "Site" at bounding box center [153, 50] width 81 height 19
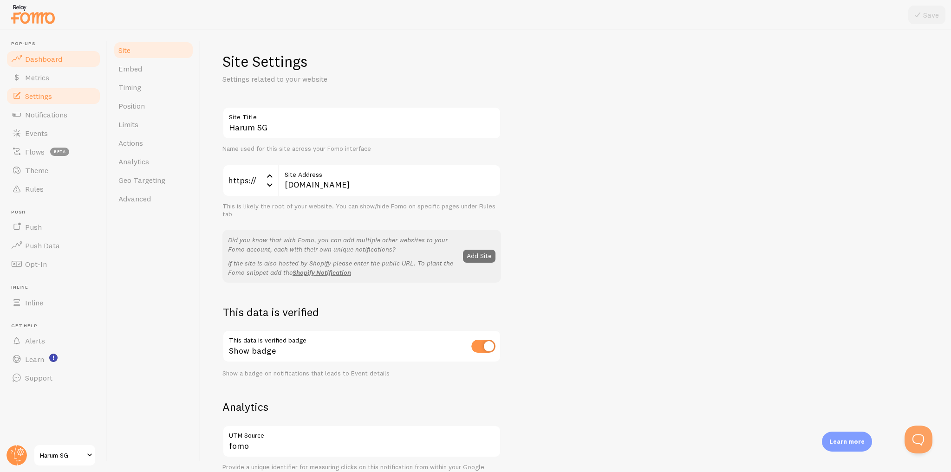
click at [90, 66] on link "Dashboard" at bounding box center [54, 59] width 96 height 19
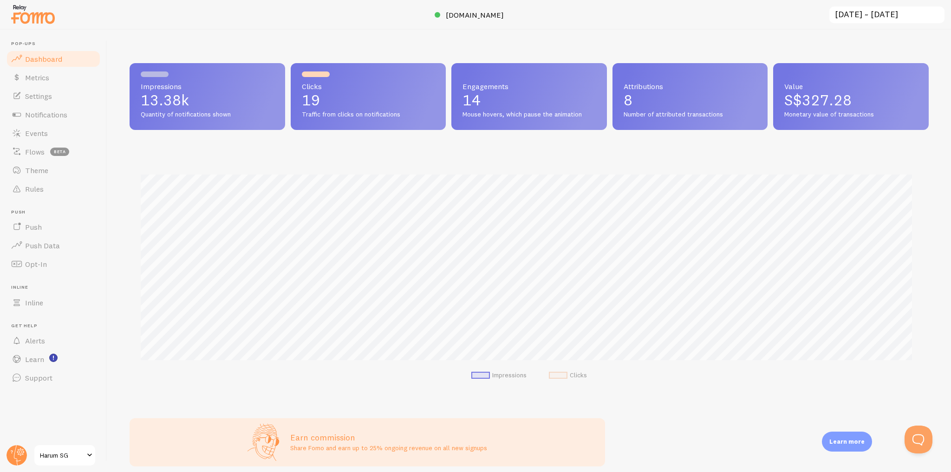
scroll to position [244, 793]
click at [915, 435] on button "Open Beacon popover" at bounding box center [917, 438] width 28 height 28
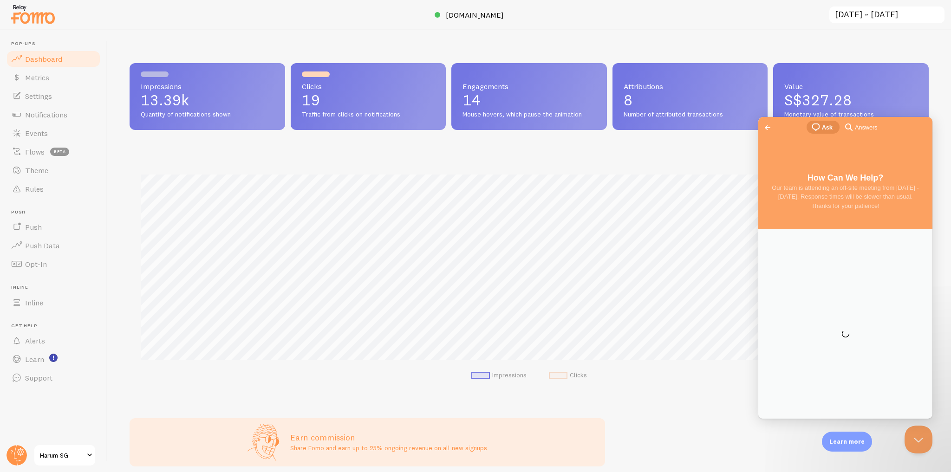
scroll to position [0, 0]
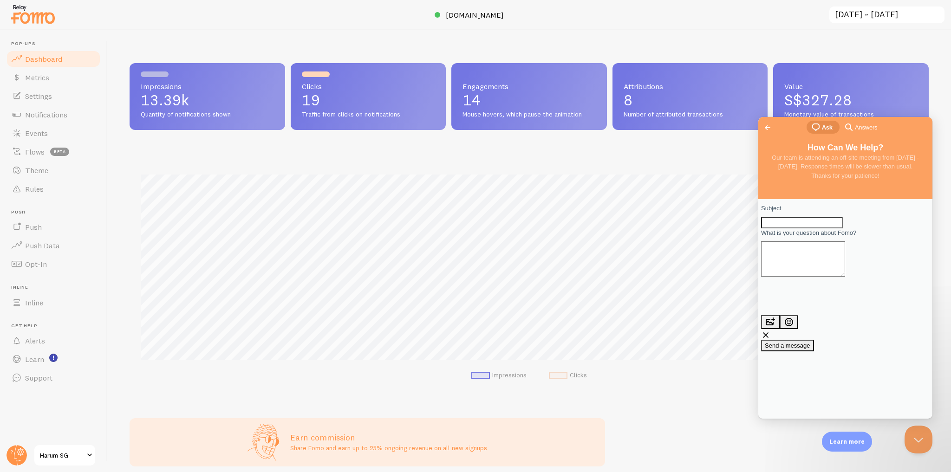
click at [847, 124] on span "search-medium" at bounding box center [849, 126] width 11 height 11
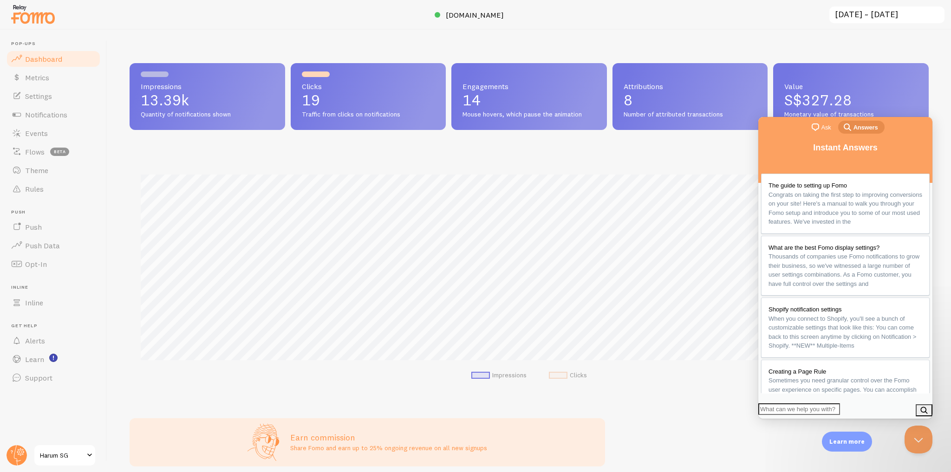
click at [822, 129] on span "Ask" at bounding box center [827, 127] width 10 height 9
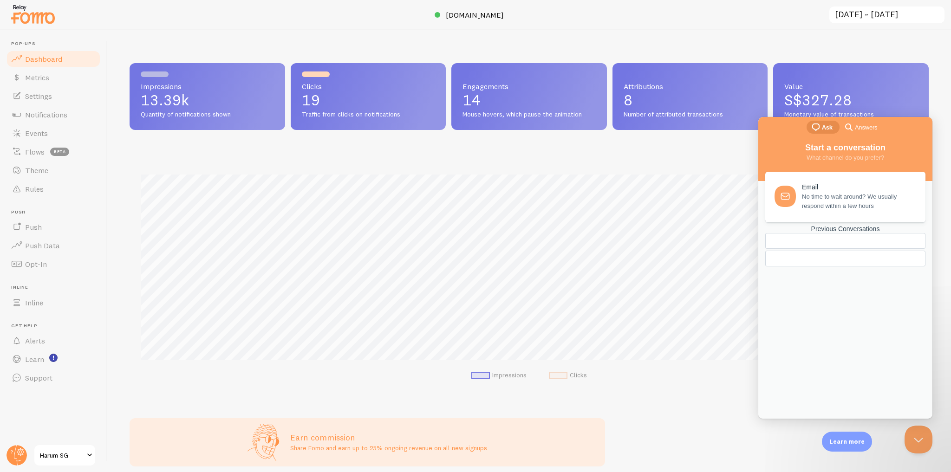
click at [857, 233] on div "Previous Conversations" at bounding box center [846, 229] width 160 height 8
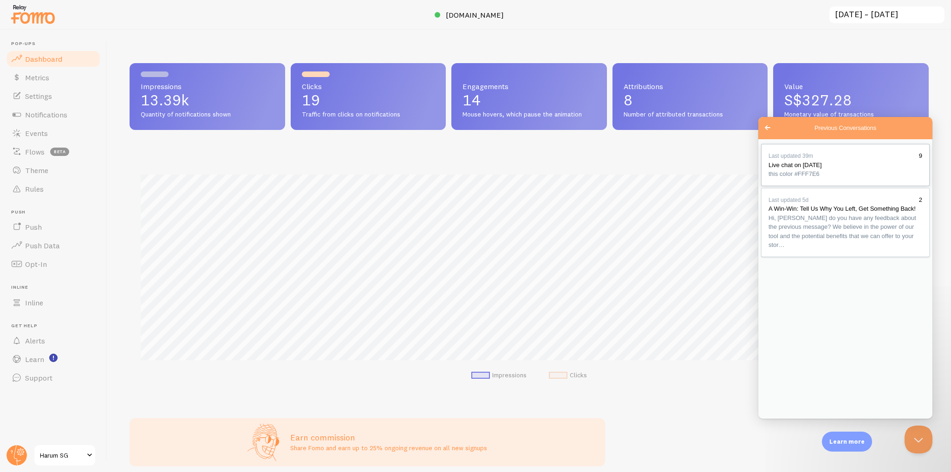
click at [872, 179] on div "Previous Conversations" at bounding box center [846, 179] width 154 height 0
click at [776, 419] on button "Close" at bounding box center [767, 425] width 17 height 12
click at [757, 49] on div "Impressions 13.39k Quantity of notifications shown Clicks 19 Traffic from click…" at bounding box center [529, 251] width 844 height 443
click at [769, 125] on span "Go back" at bounding box center [767, 127] width 11 height 11
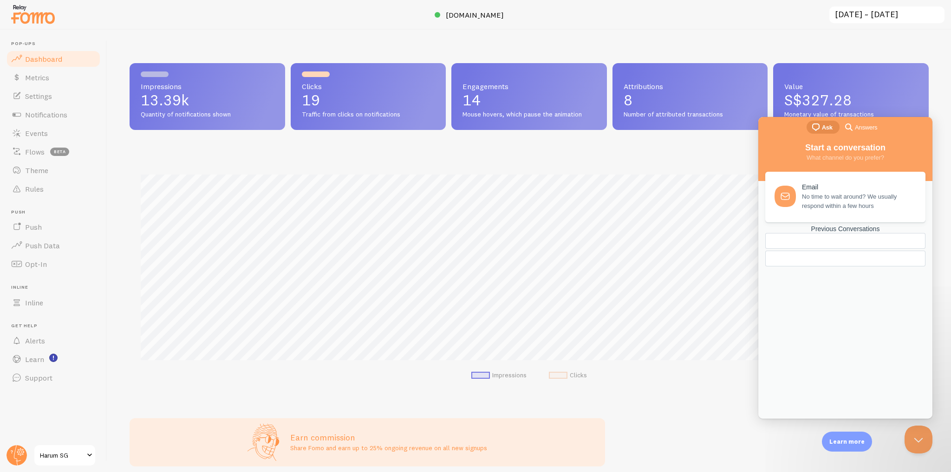
click at [868, 45] on div "Impressions 13.39k Quantity of notifications shown Clicks 19 Traffic from click…" at bounding box center [529, 251] width 844 height 443
click at [911, 437] on button "Close Beacon popover" at bounding box center [917, 438] width 28 height 28
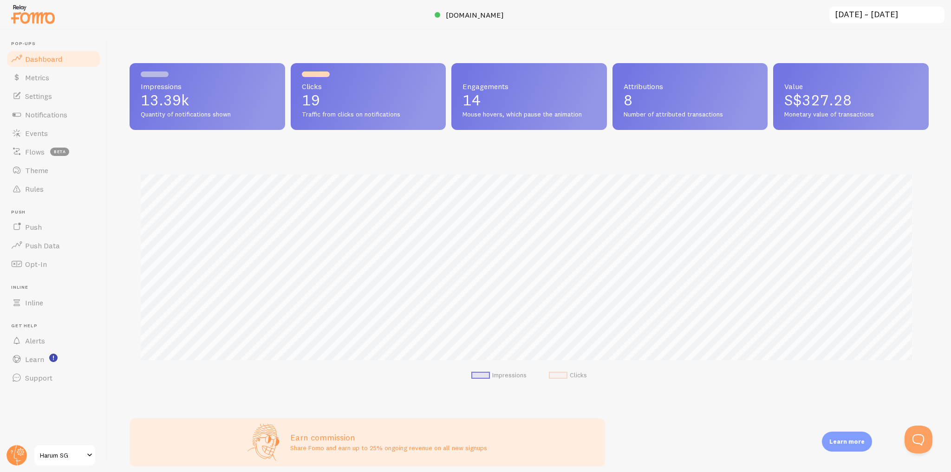
click at [77, 57] on link "Dashboard" at bounding box center [54, 59] width 96 height 19
click at [72, 135] on link "Events" at bounding box center [54, 133] width 96 height 19
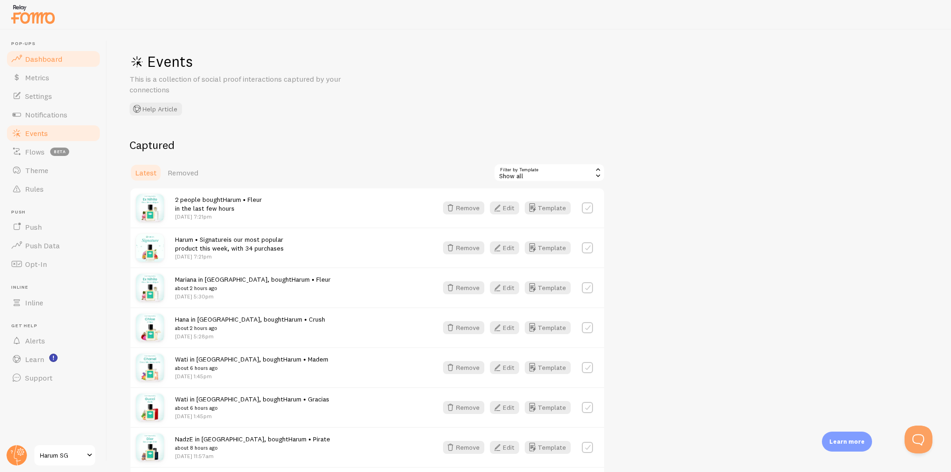
click at [86, 52] on link "Dashboard" at bounding box center [54, 59] width 96 height 19
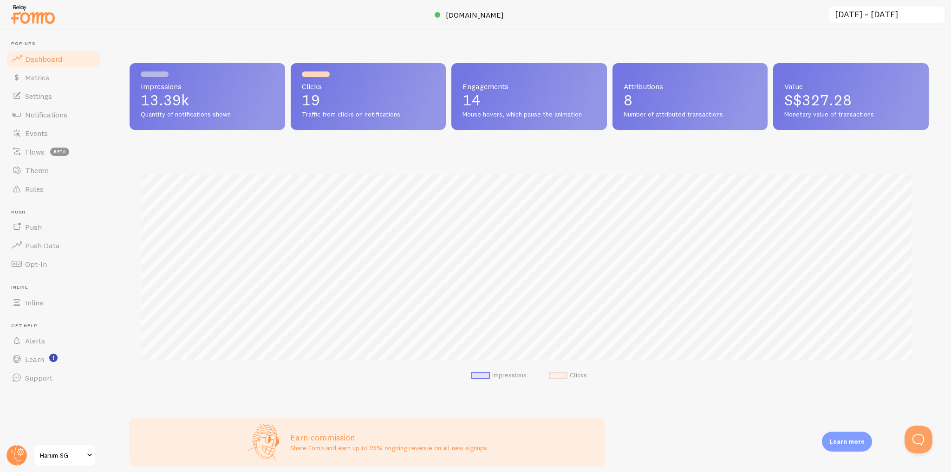
scroll to position [244, 793]
